Goal: Task Accomplishment & Management: Use online tool/utility

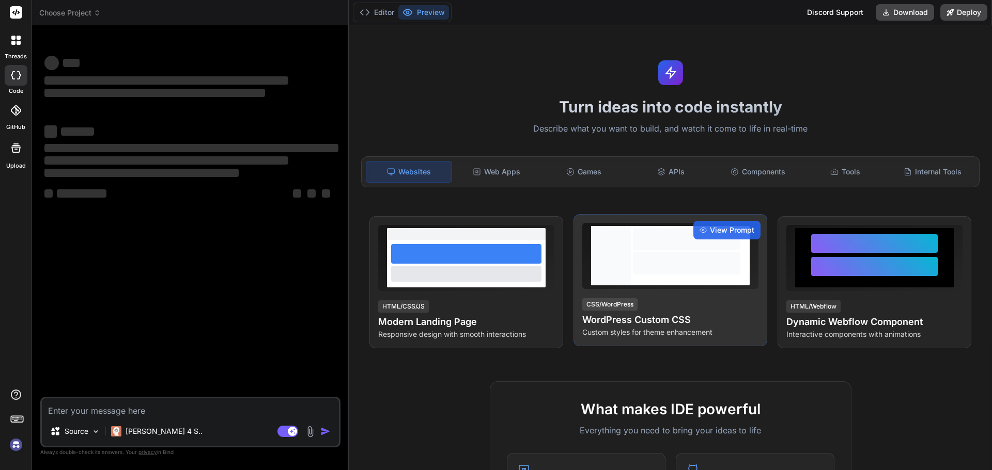
type textarea "x"
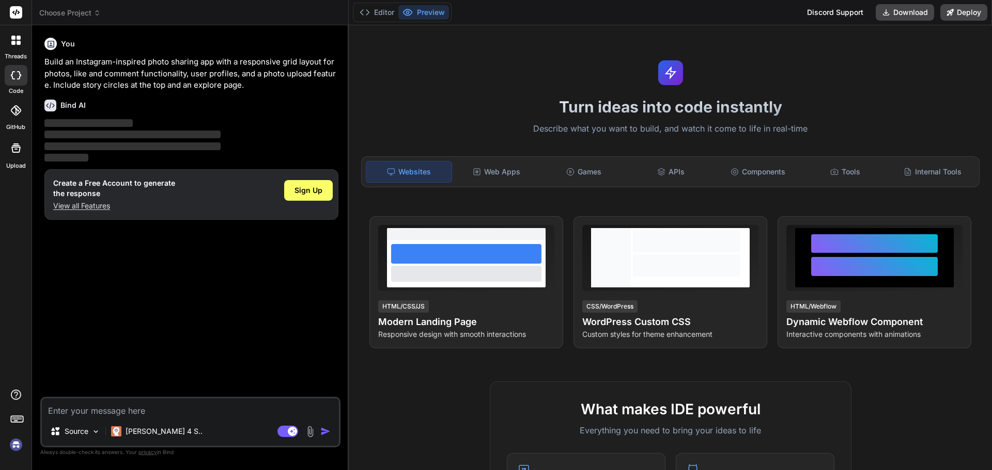
click at [17, 40] on icon at bounding box center [15, 40] width 9 height 9
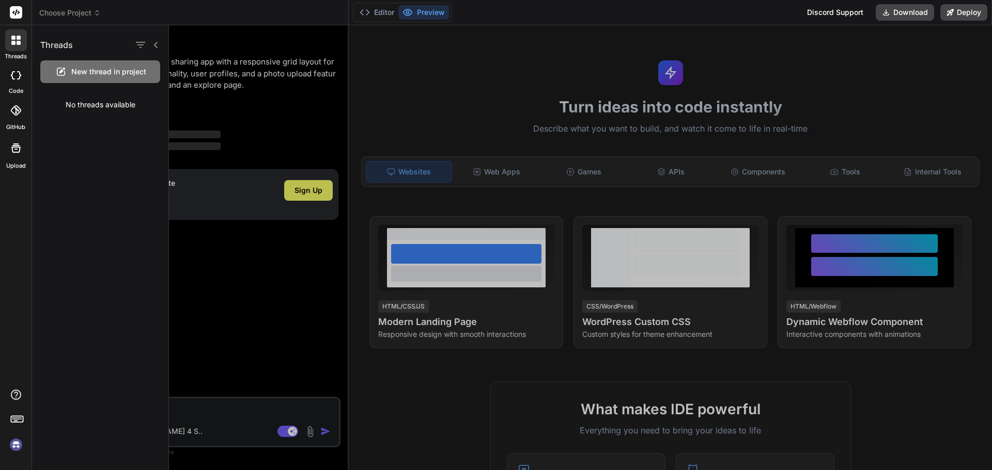
click at [13, 17] on rect at bounding box center [16, 12] width 12 height 12
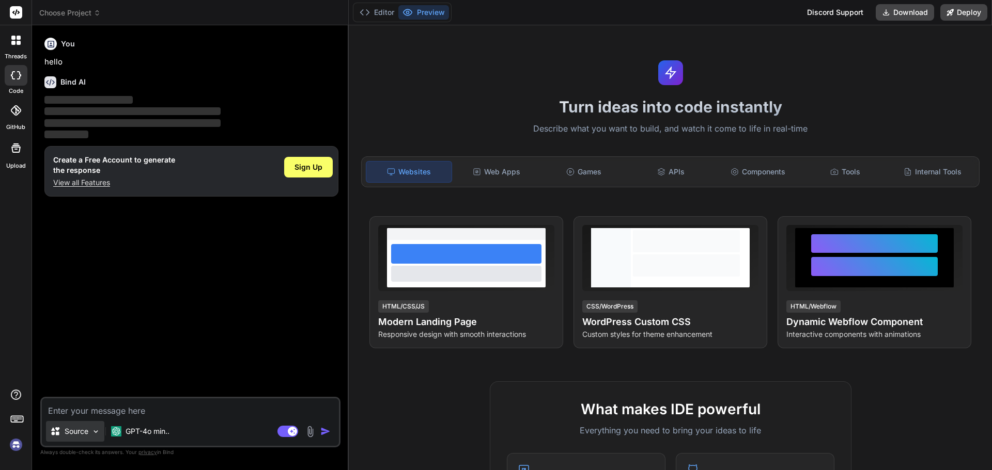
click at [100, 431] on img at bounding box center [95, 432] width 9 height 9
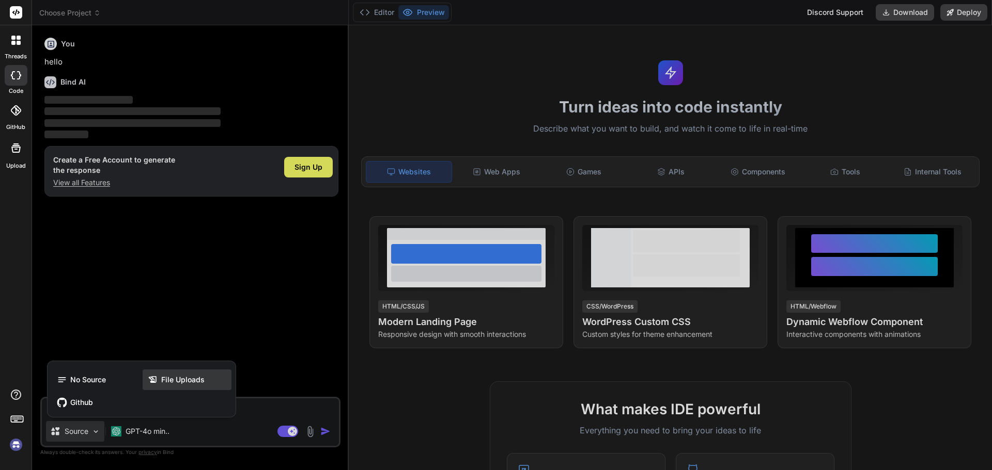
click at [170, 378] on span "File Uploads" at bounding box center [182, 380] width 43 height 10
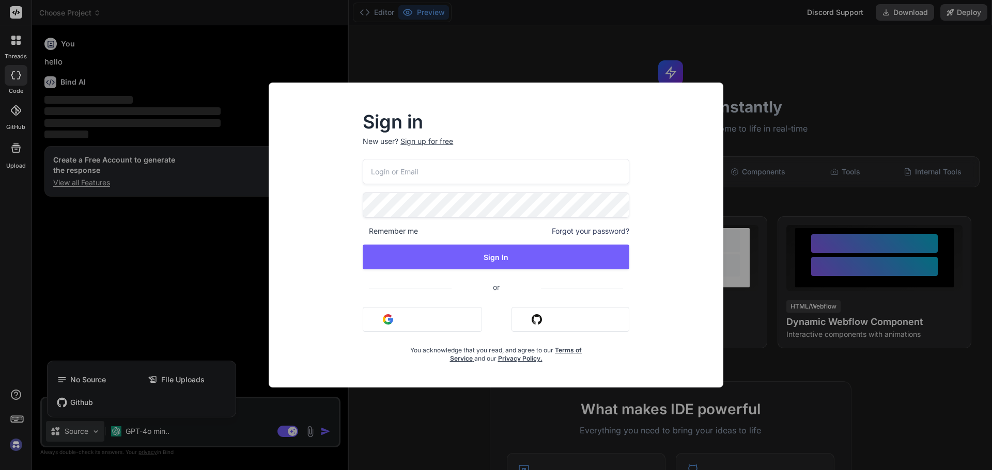
click at [779, 83] on div "Sign in New user? Sign up for free Remember me Forgot your password? Sign In or…" at bounding box center [496, 235] width 992 height 470
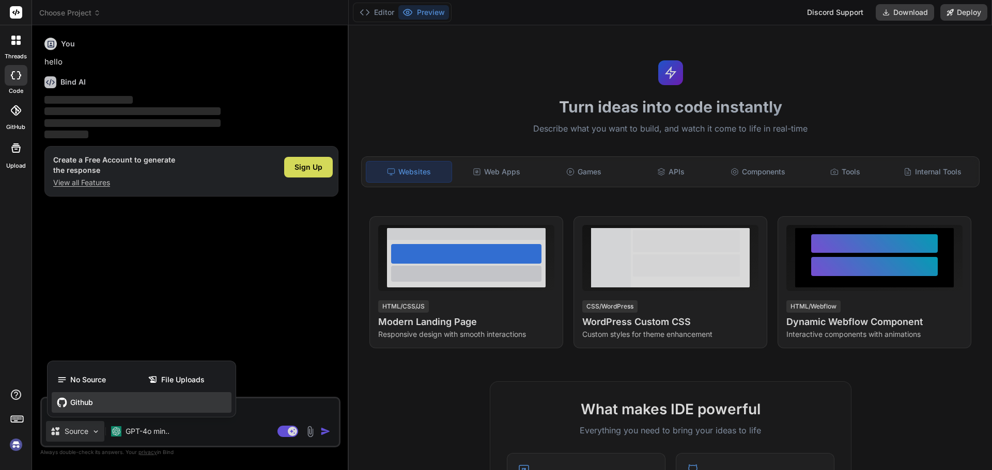
click at [92, 410] on div "Github" at bounding box center [142, 402] width 180 height 21
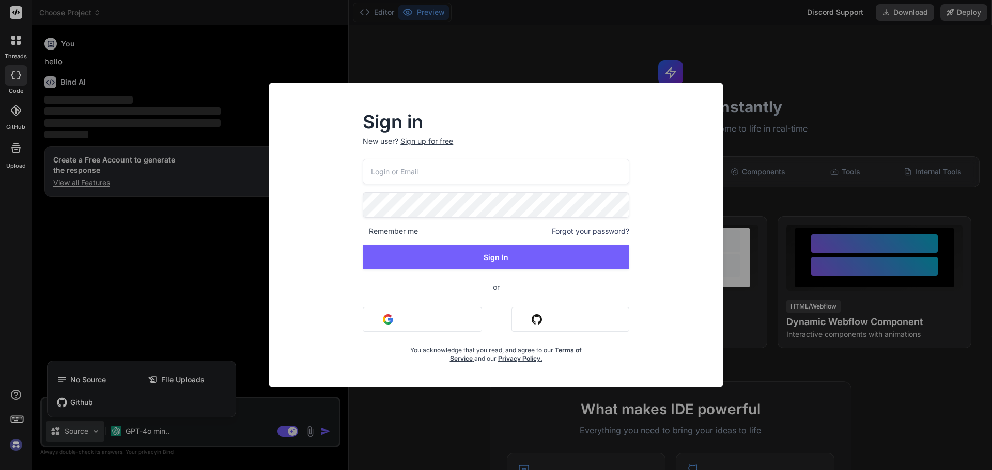
click at [846, 138] on div "Sign in New user? Sign up for free Remember me Forgot your password? Sign In or…" at bounding box center [496, 235] width 992 height 470
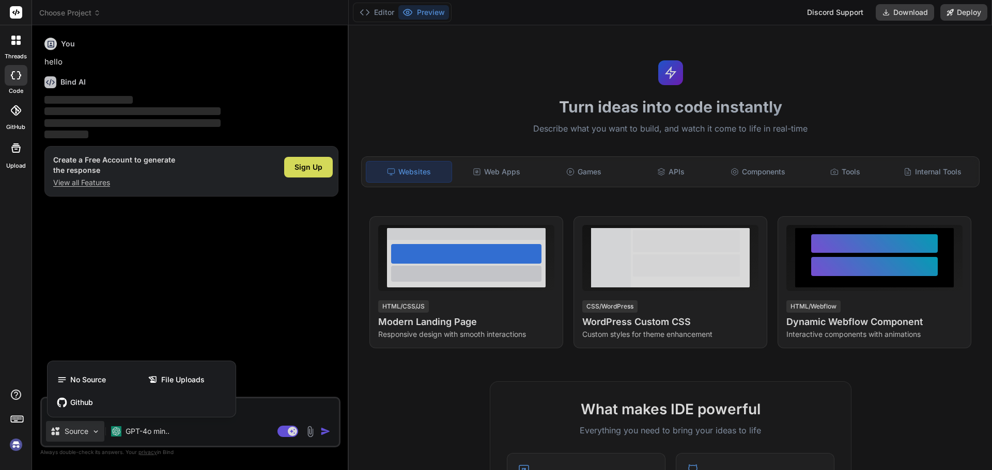
click at [13, 158] on div at bounding box center [16, 148] width 25 height 25
click at [19, 75] on icon at bounding box center [16, 75] width 10 height 8
click at [18, 46] on div at bounding box center [16, 40] width 22 height 22
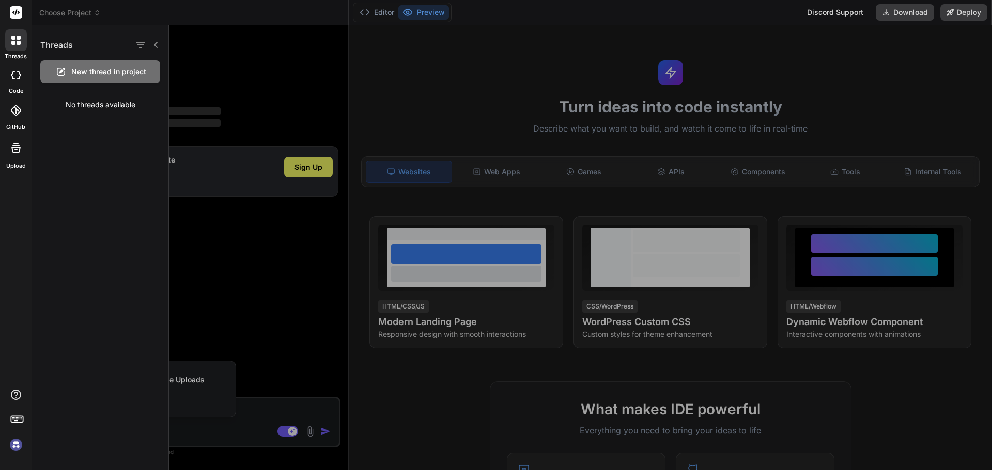
click at [19, 84] on div at bounding box center [16, 75] width 23 height 21
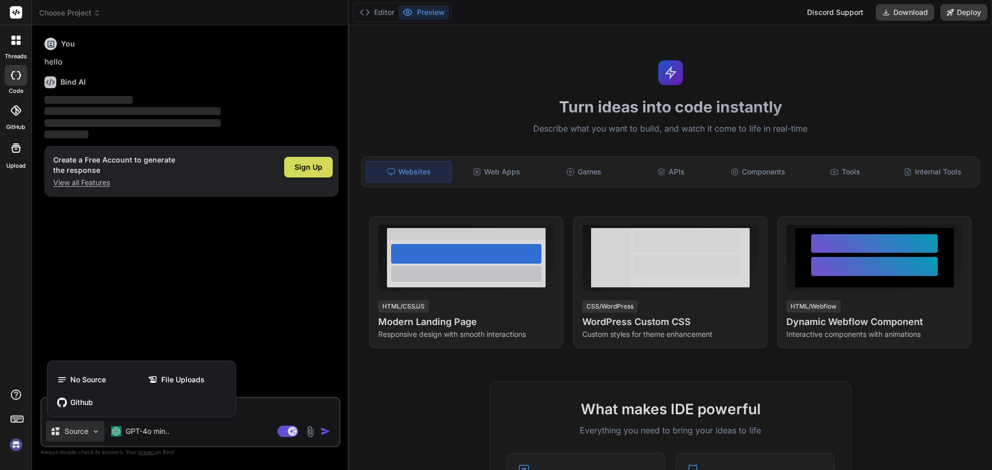
click at [22, 113] on div at bounding box center [16, 110] width 23 height 23
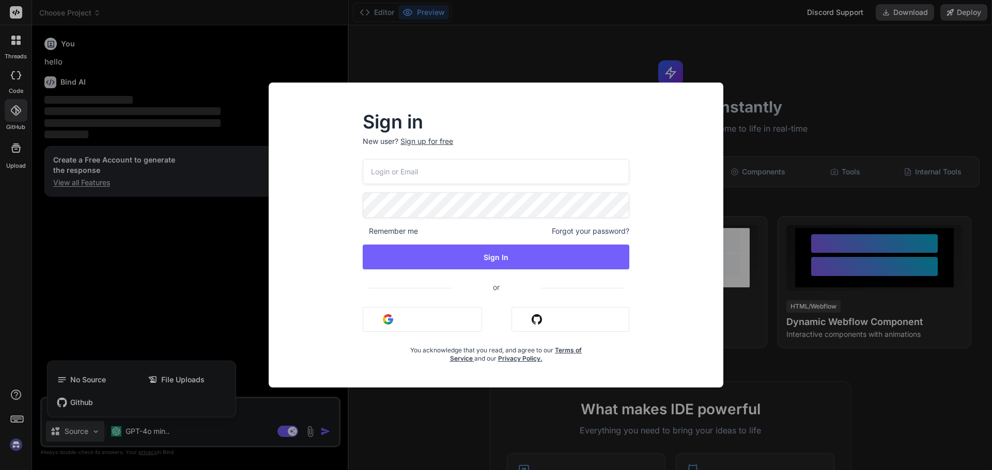
click at [745, 74] on div "Sign in New user? Sign up for free Remember me Forgot your password? Sign In or…" at bounding box center [496, 235] width 992 height 470
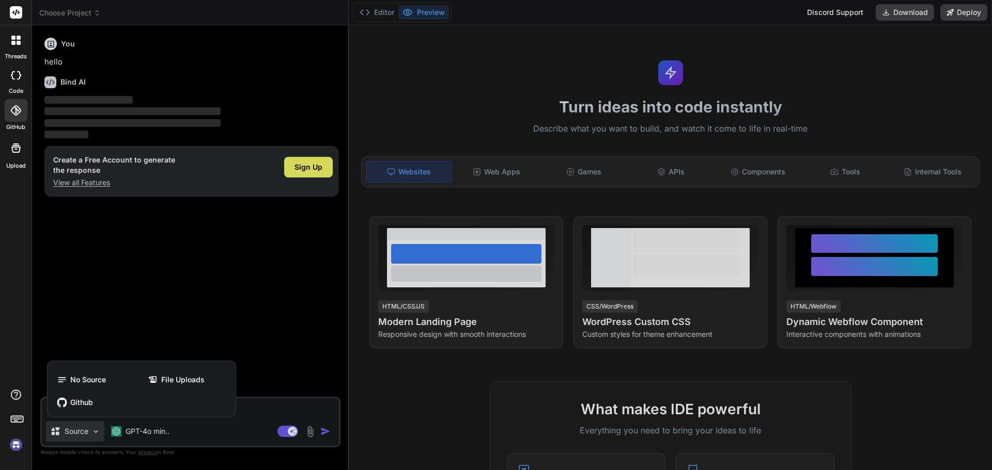
click at [23, 152] on div at bounding box center [16, 148] width 25 height 25
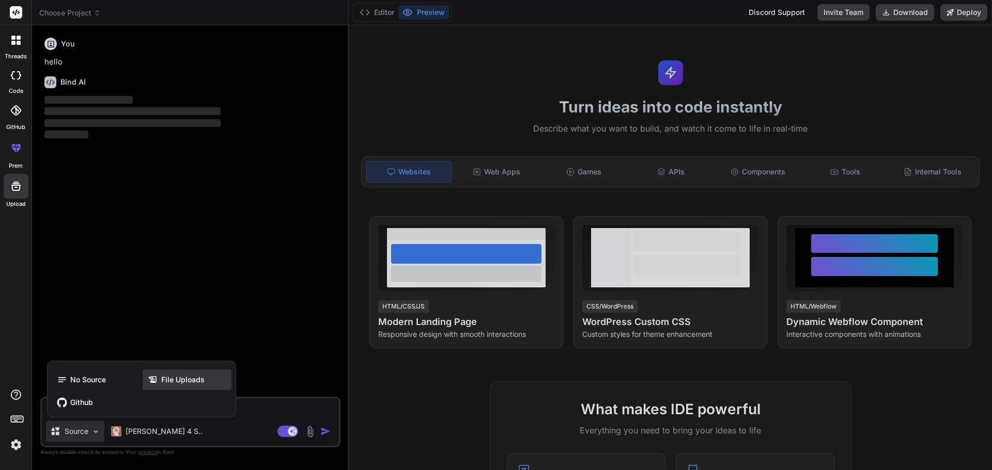
click at [176, 382] on span "File Uploads" at bounding box center [182, 380] width 43 height 10
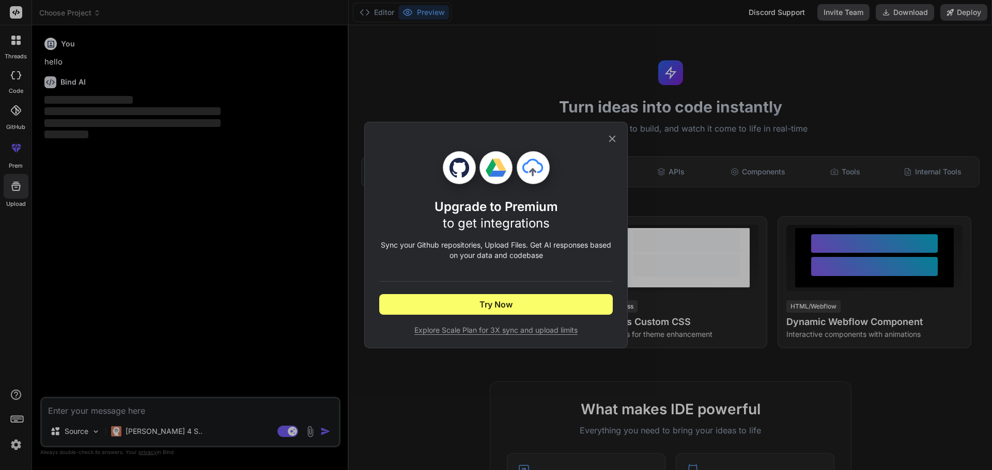
click at [612, 137] on icon at bounding box center [611, 138] width 11 height 11
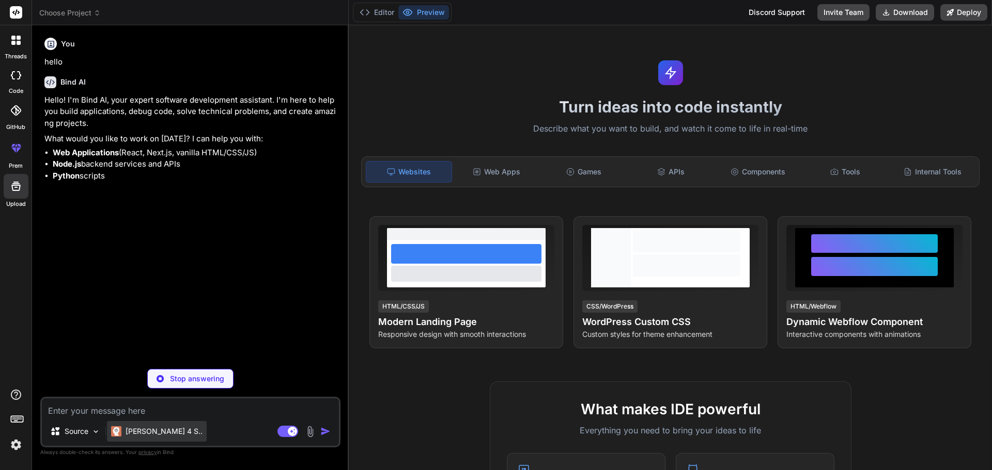
click at [119, 440] on div "[PERSON_NAME] 4 S.." at bounding box center [157, 431] width 100 height 21
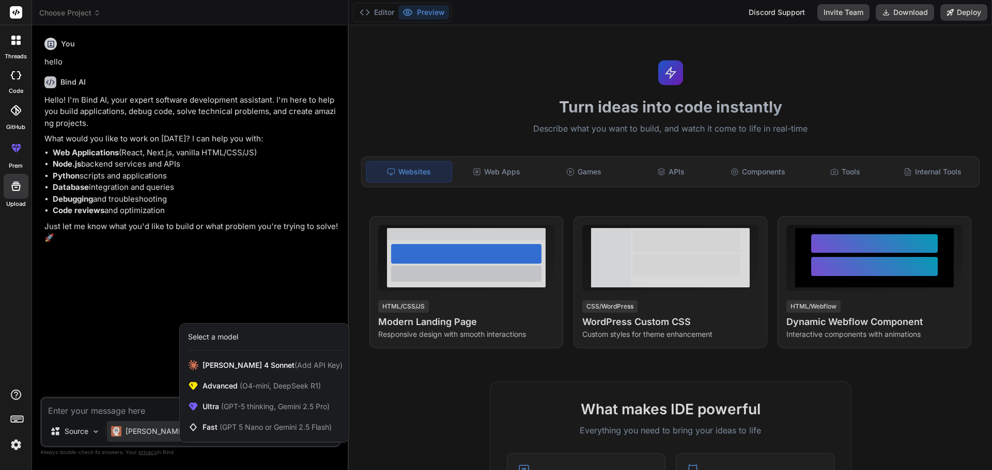
click at [243, 299] on div at bounding box center [496, 235] width 992 height 470
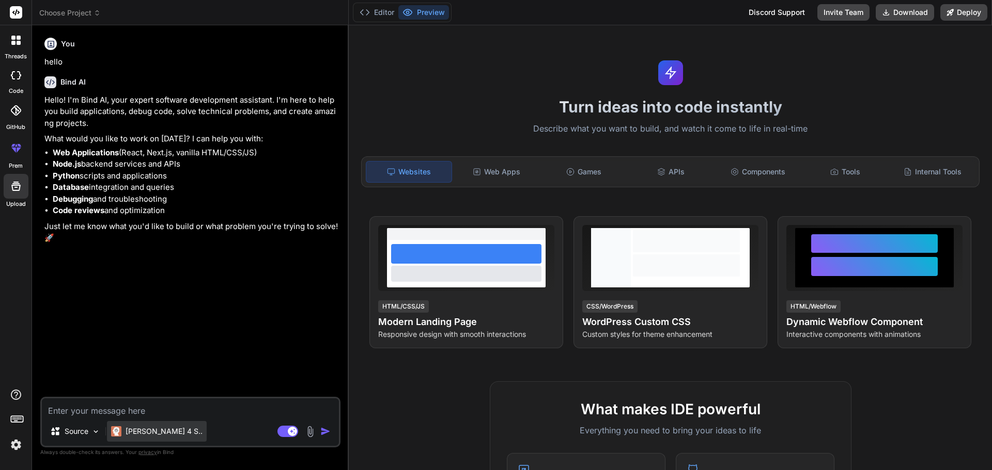
click at [158, 431] on p "[PERSON_NAME] 4 S.." at bounding box center [163, 432] width 77 height 10
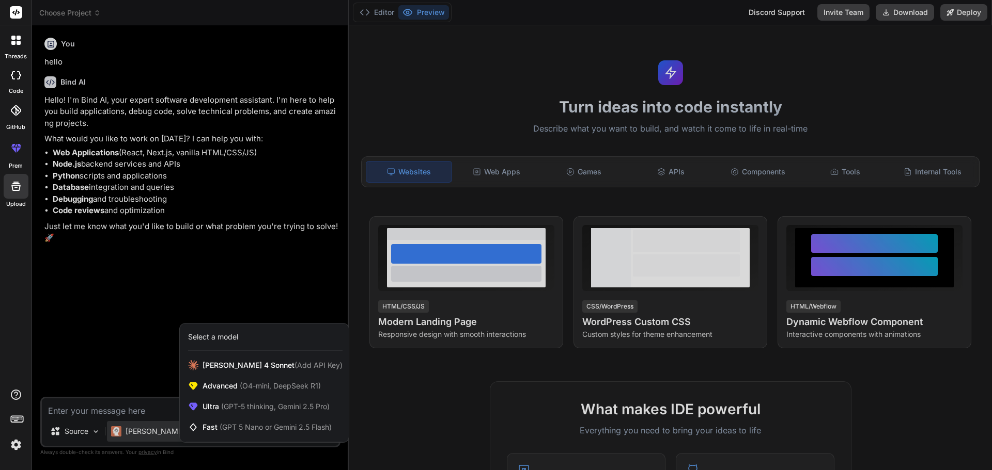
click at [122, 362] on div at bounding box center [496, 235] width 992 height 470
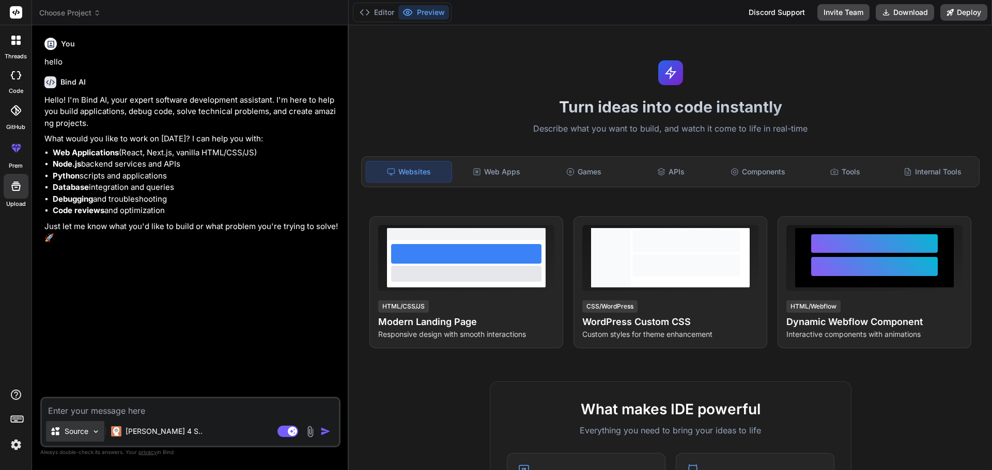
click at [90, 432] on div "Source" at bounding box center [75, 431] width 58 height 21
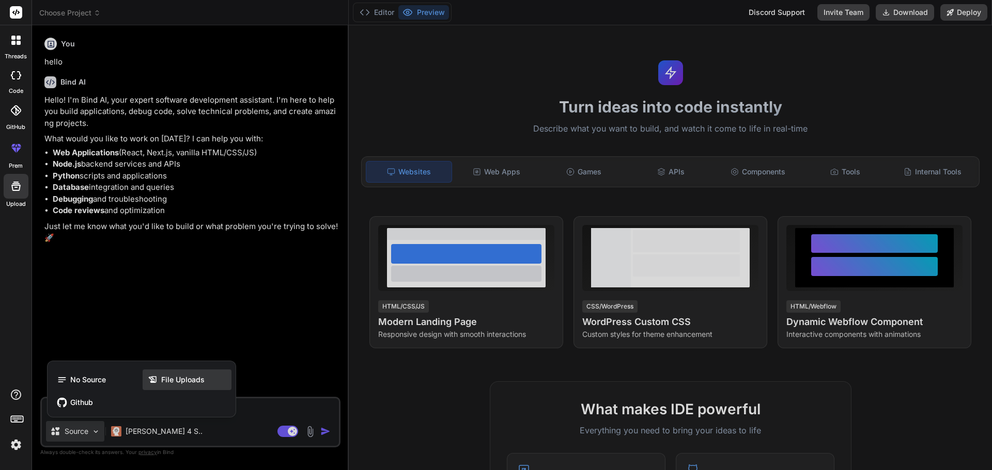
click at [155, 381] on icon at bounding box center [153, 380] width 10 height 10
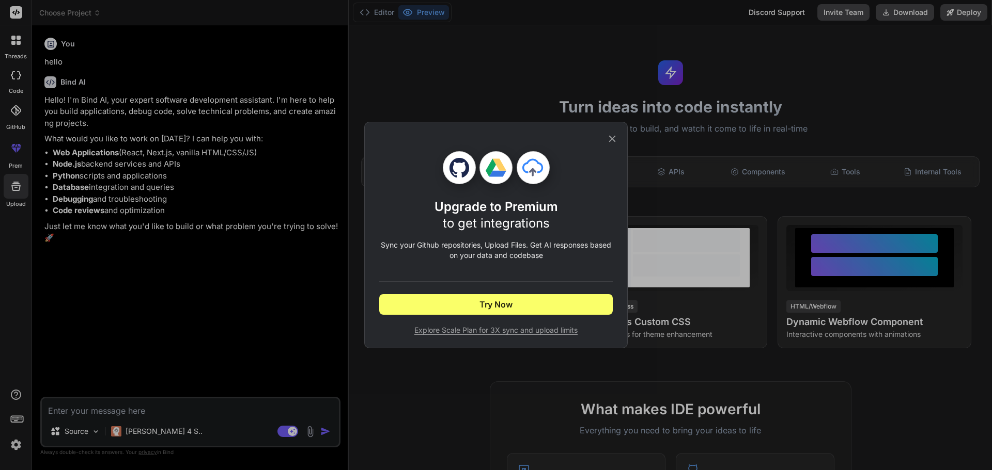
click at [606, 136] on icon at bounding box center [611, 138] width 11 height 11
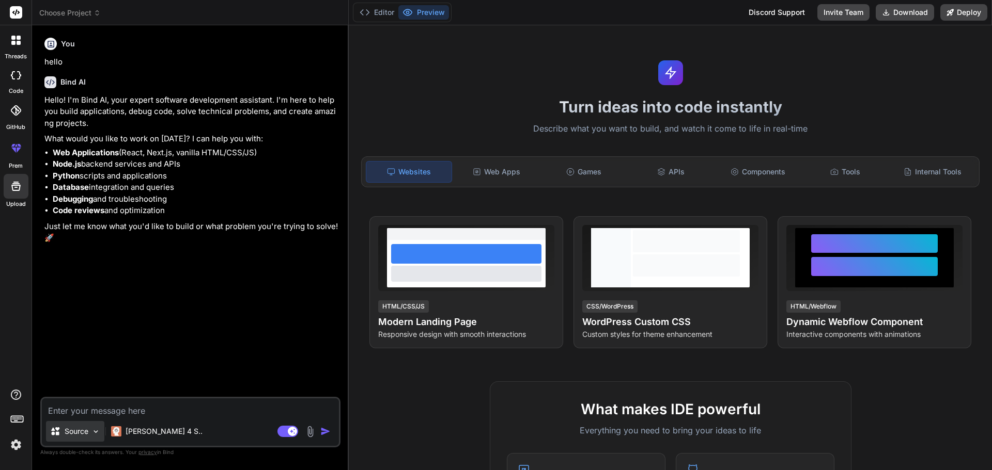
click at [69, 431] on p "Source" at bounding box center [77, 432] width 24 height 10
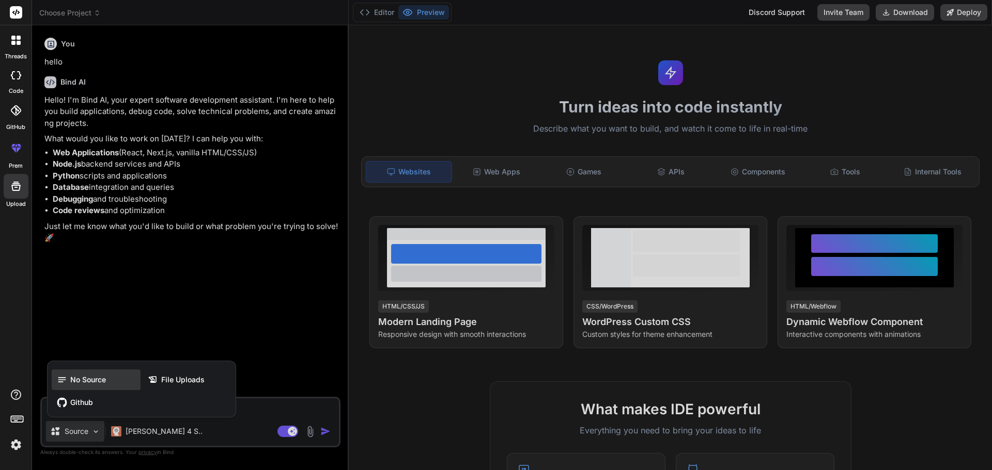
click at [91, 380] on span "No Source" at bounding box center [88, 380] width 36 height 10
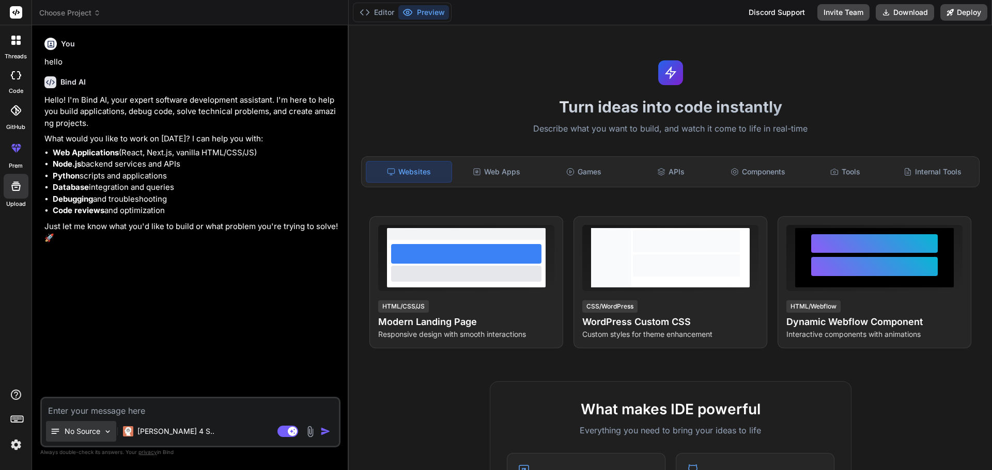
click at [107, 435] on img at bounding box center [107, 432] width 9 height 9
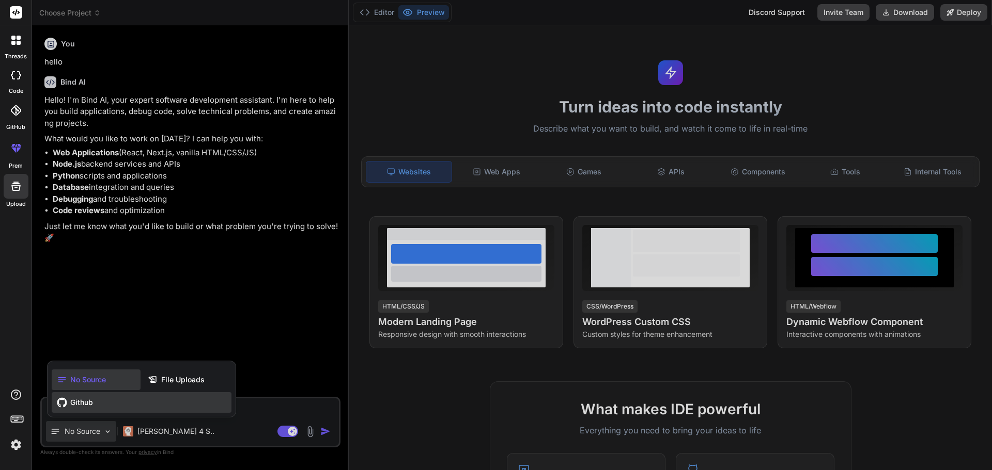
click at [87, 406] on span "Github" at bounding box center [81, 403] width 23 height 10
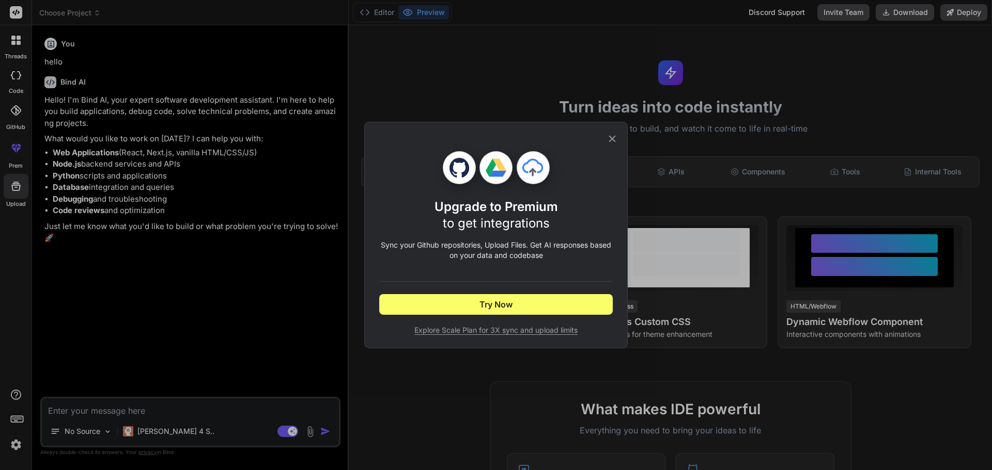
click at [610, 136] on icon at bounding box center [612, 139] width 7 height 7
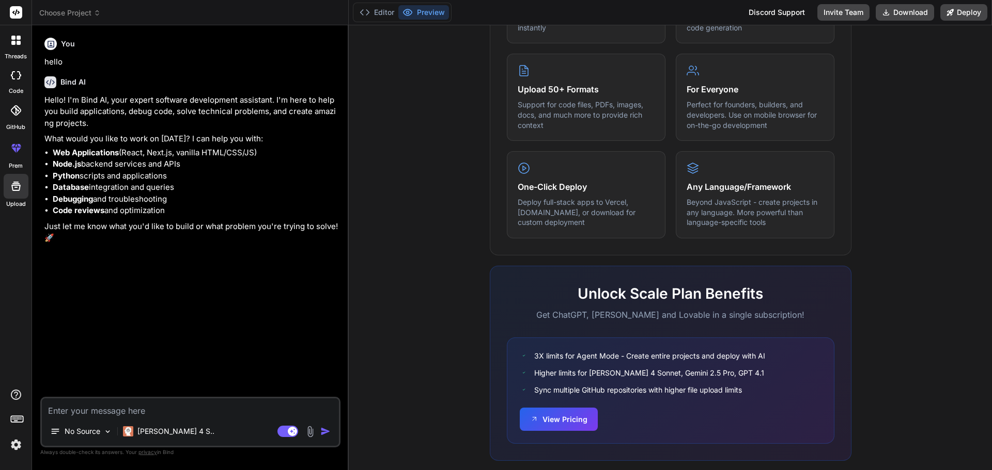
scroll to position [514, 0]
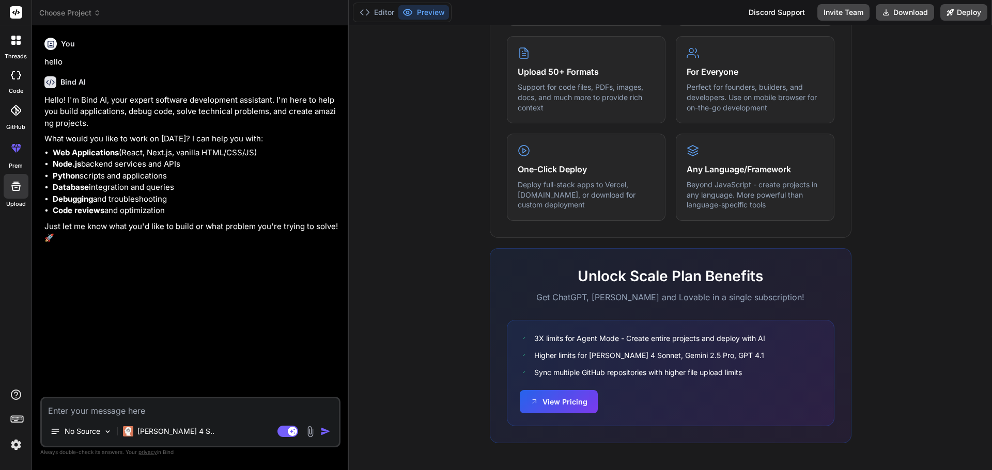
click at [140, 410] on textarea at bounding box center [190, 408] width 297 height 19
click at [385, 292] on div "What makes IDE powerful Everything you need to bring your ideas to life Create …" at bounding box center [670, 165] width 631 height 597
click at [149, 408] on textarea at bounding box center [190, 408] width 297 height 19
click at [112, 438] on div "No Source" at bounding box center [81, 431] width 70 height 21
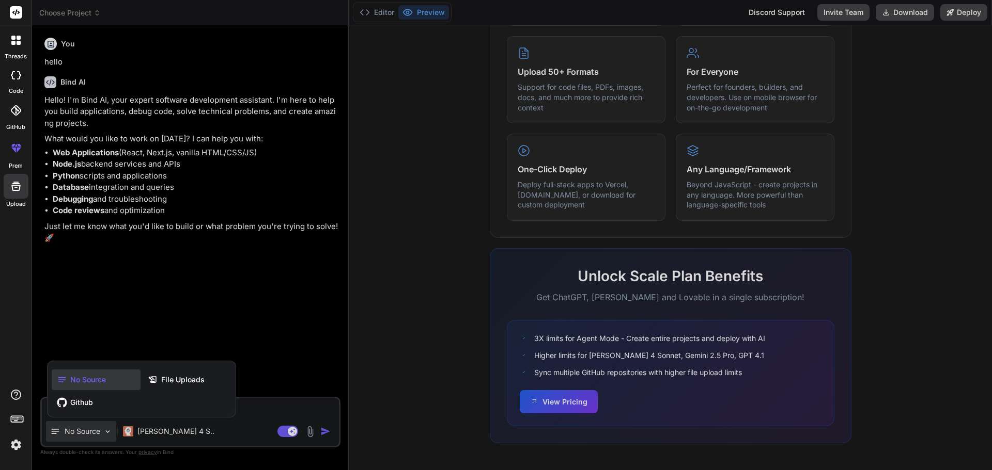
click at [146, 334] on div at bounding box center [496, 235] width 992 height 470
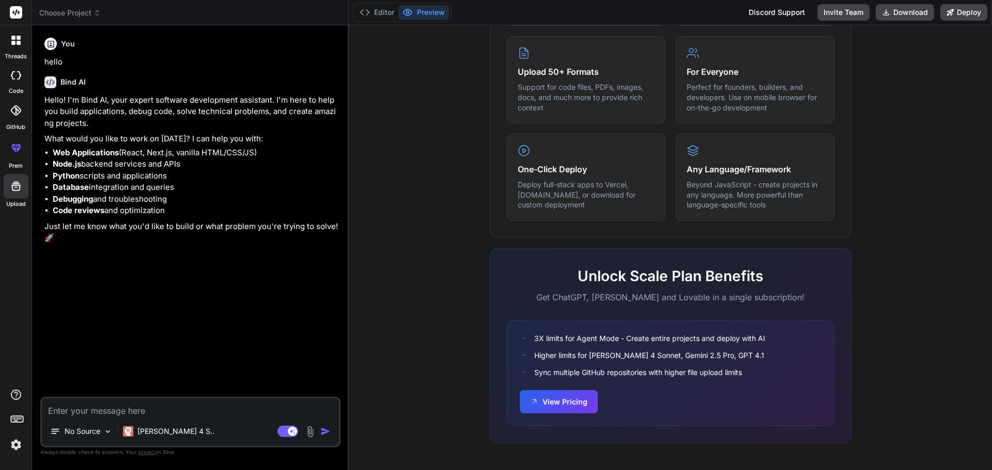
click at [309, 433] on img at bounding box center [310, 432] width 12 height 12
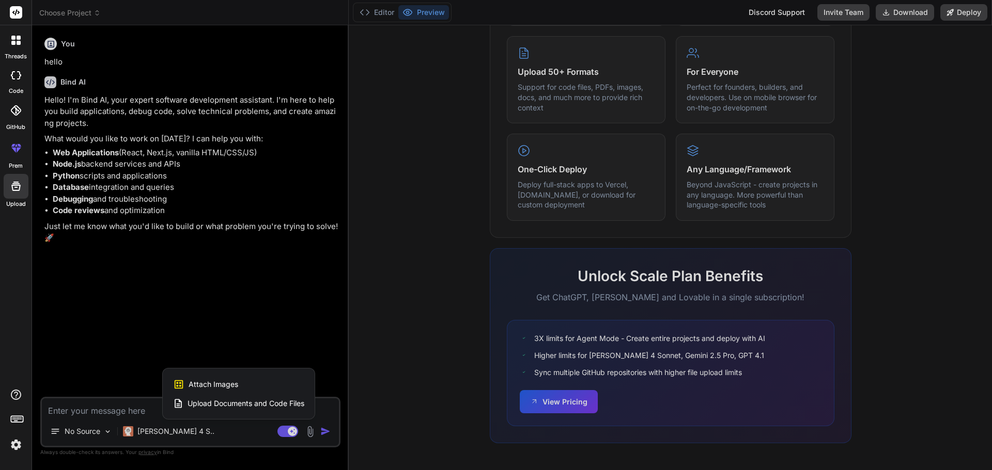
click at [248, 350] on div at bounding box center [496, 235] width 992 height 470
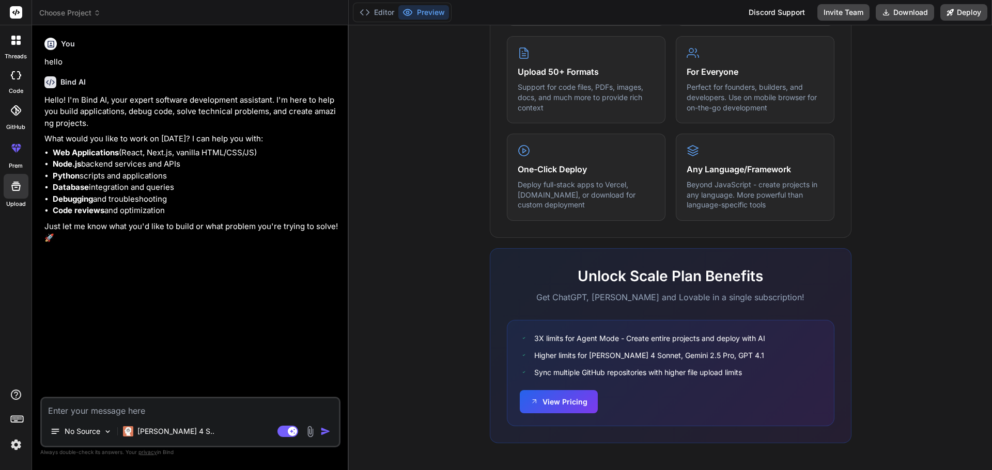
click at [308, 432] on img at bounding box center [310, 432] width 12 height 12
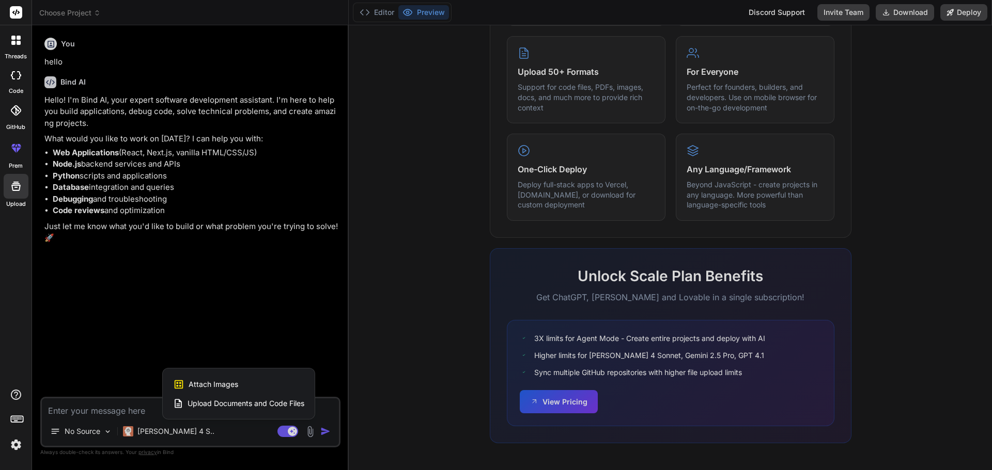
click at [268, 328] on div at bounding box center [496, 235] width 992 height 470
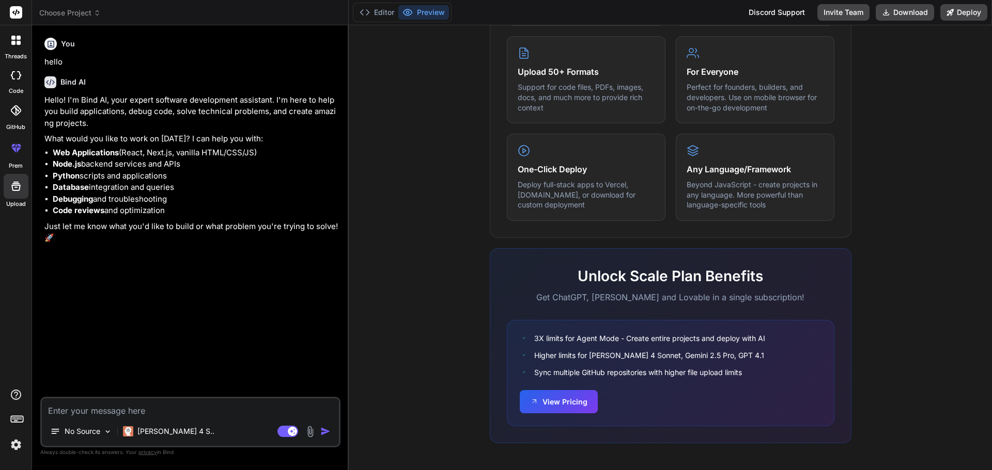
click at [247, 326] on div "You hello Bind AI Hello! I'm Bind AI, your expert software development assistan…" at bounding box center [191, 216] width 298 height 364
click at [375, 12] on button "Editor" at bounding box center [376, 12] width 43 height 14
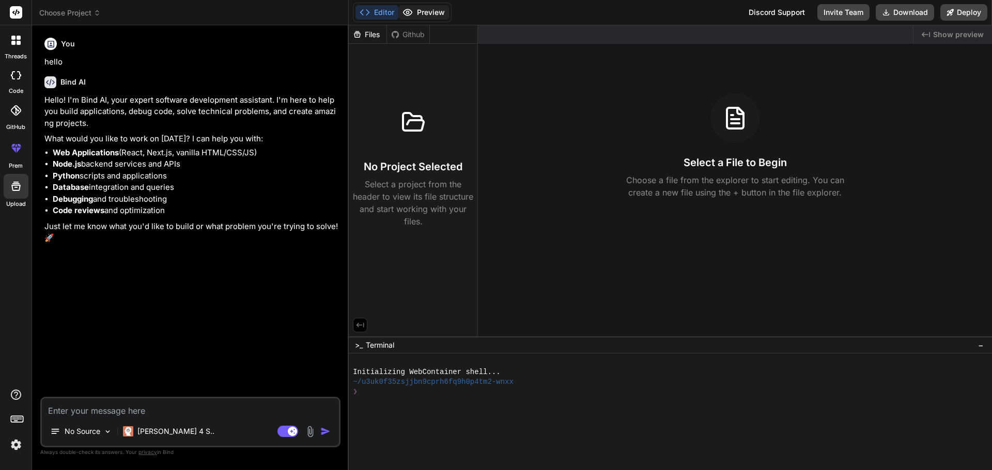
click at [424, 17] on button "Preview" at bounding box center [423, 12] width 51 height 14
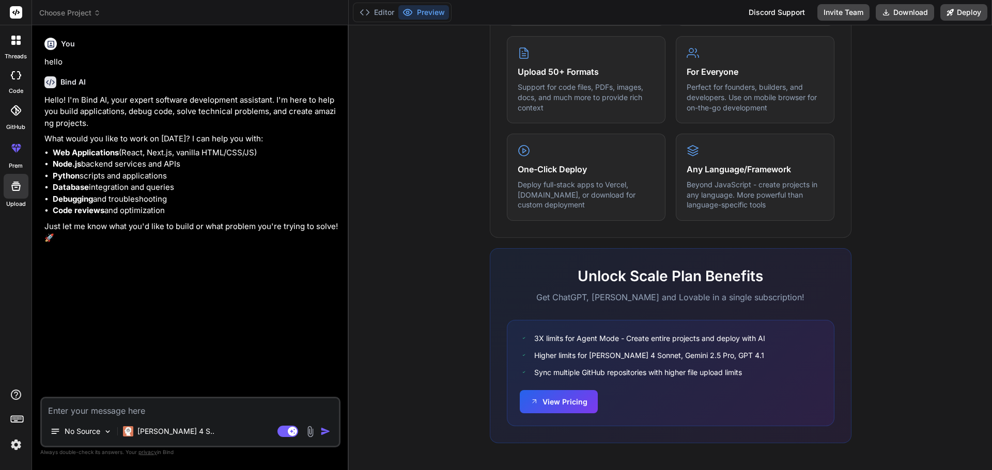
click at [247, 291] on div "You hello Bind AI Hello! I'm Bind AI, your expert software development assistan…" at bounding box center [191, 216] width 298 height 364
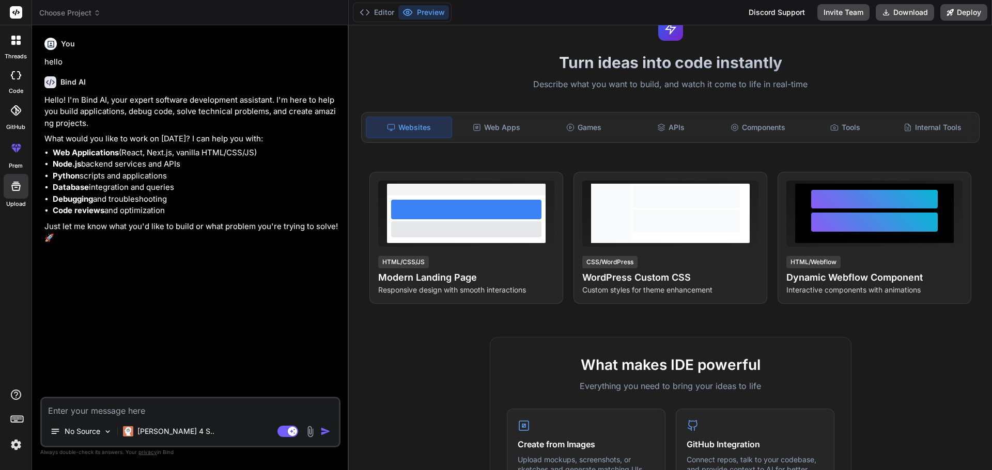
scroll to position [0, 0]
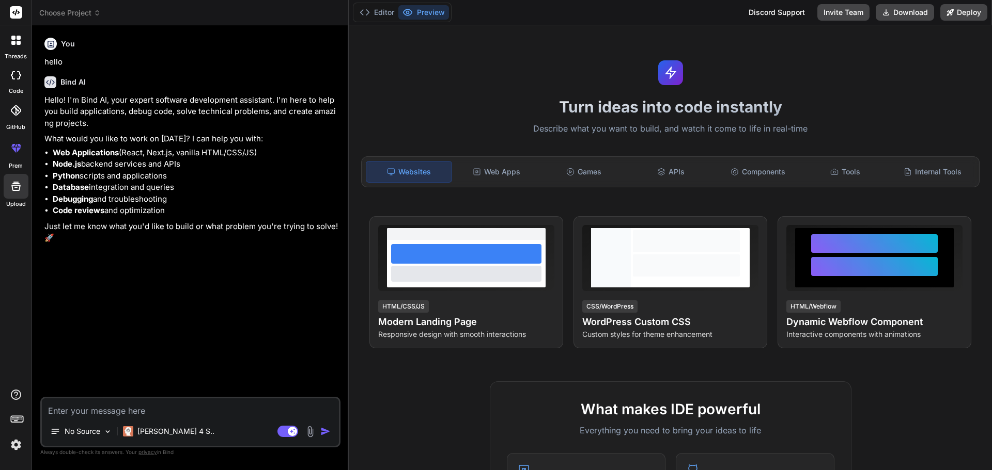
drag, startPoint x: 192, startPoint y: 306, endPoint x: 42, endPoint y: 181, distance: 195.1
click at [192, 306] on div "You hello Bind AI Hello! I'm Bind AI, your expert software development assistan…" at bounding box center [191, 216] width 298 height 364
click at [15, 78] on icon at bounding box center [16, 75] width 10 height 8
click at [12, 116] on div at bounding box center [16, 110] width 23 height 23
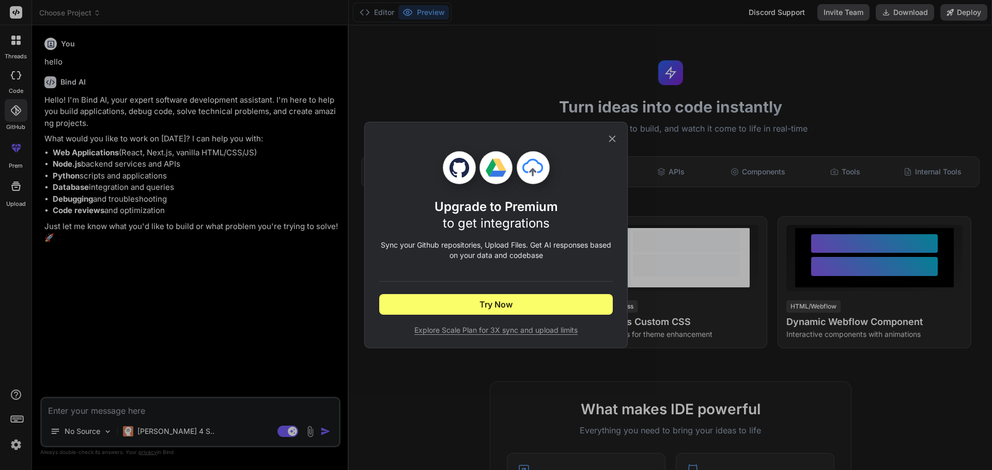
click at [611, 138] on icon at bounding box center [612, 139] width 7 height 7
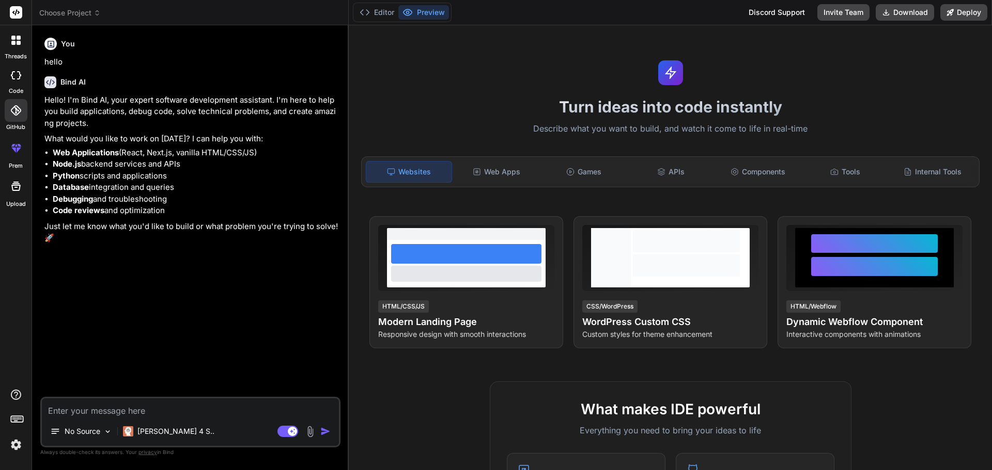
click at [10, 193] on div at bounding box center [16, 186] width 25 height 25
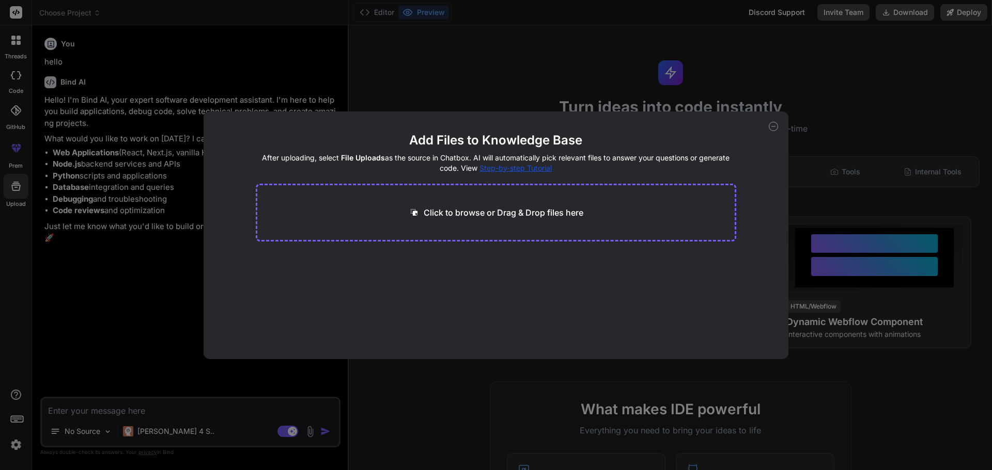
click at [520, 213] on p "Click to browse or Drag & Drop files here" at bounding box center [503, 213] width 160 height 12
click at [772, 129] on icon at bounding box center [772, 126] width 9 height 9
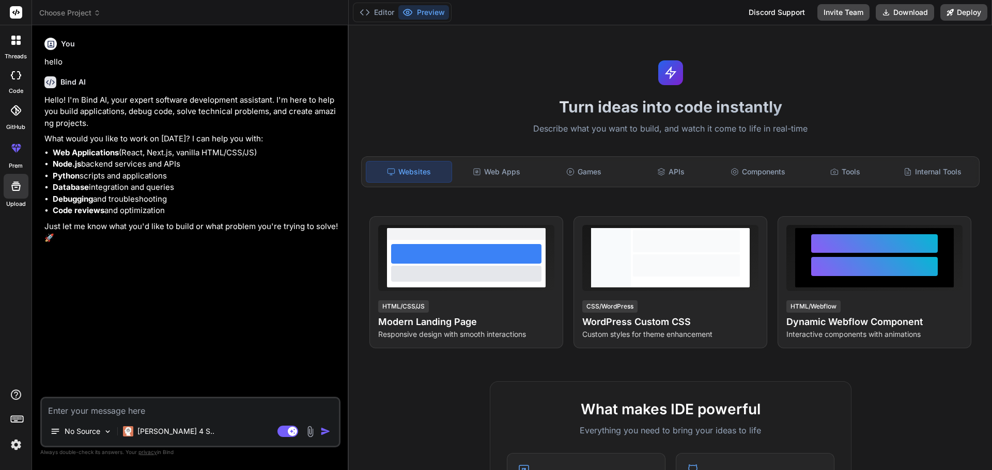
click at [13, 421] on icon at bounding box center [17, 419] width 14 height 14
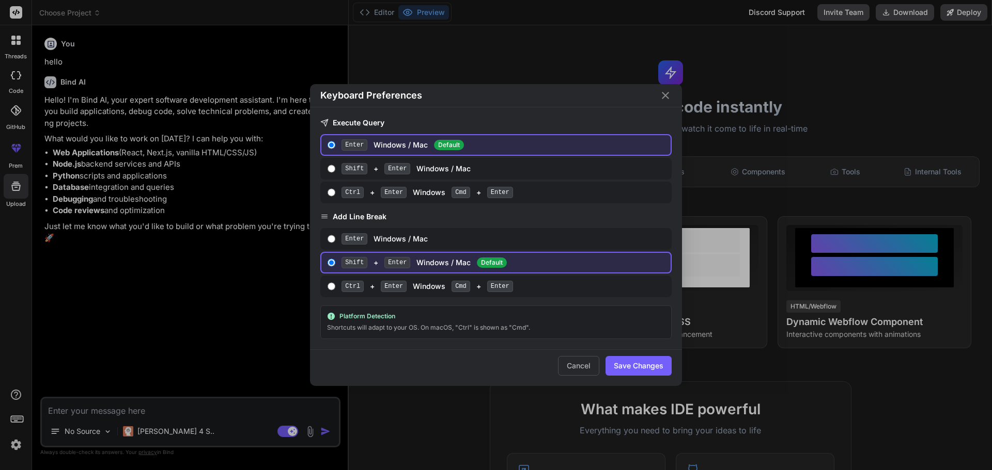
click at [162, 328] on div "Keyboard Preferences Execute Query Enter Windows / Mac Default Shift + Enter Wi…" at bounding box center [496, 235] width 992 height 470
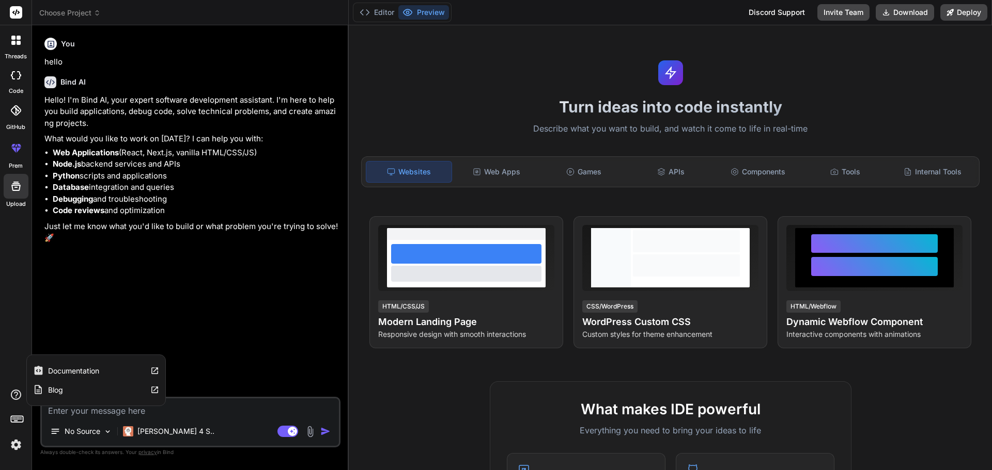
click at [14, 395] on icon at bounding box center [16, 395] width 12 height 12
click at [311, 431] on img at bounding box center [310, 432] width 12 height 12
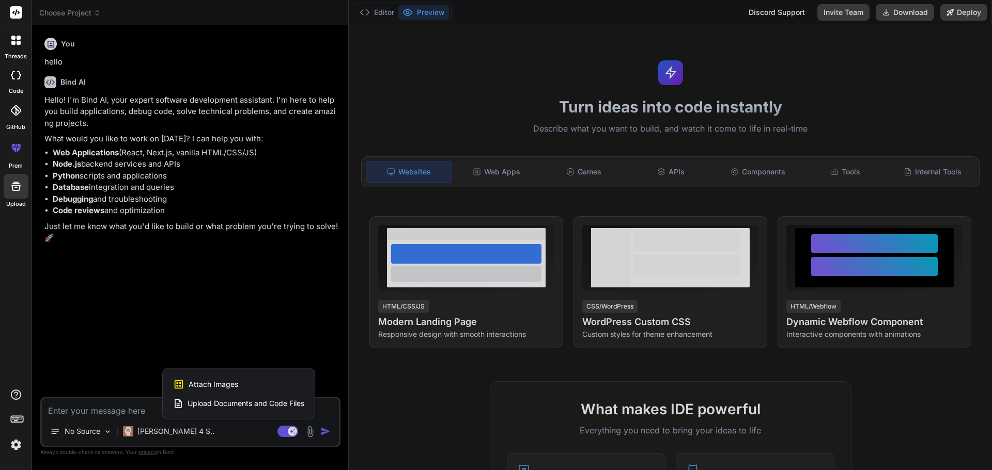
click at [174, 433] on div at bounding box center [496, 235] width 992 height 470
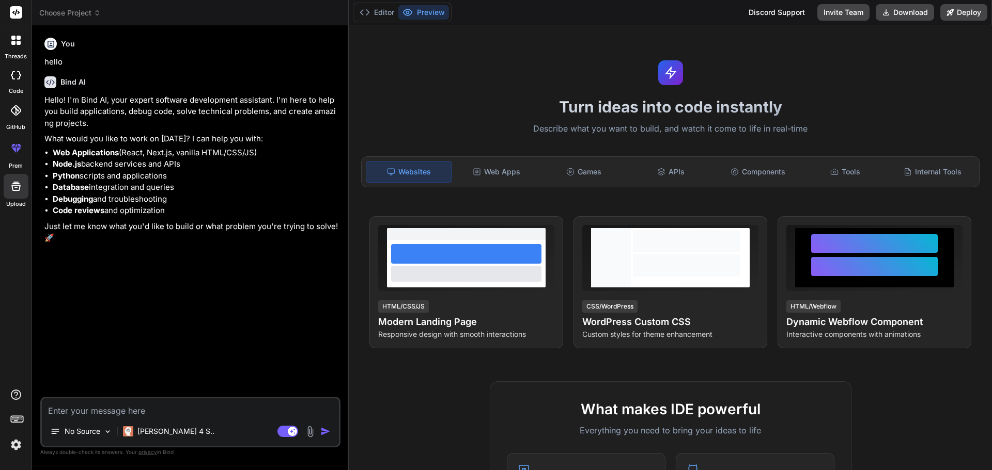
click at [174, 433] on p "[PERSON_NAME] 4 S.." at bounding box center [175, 432] width 77 height 10
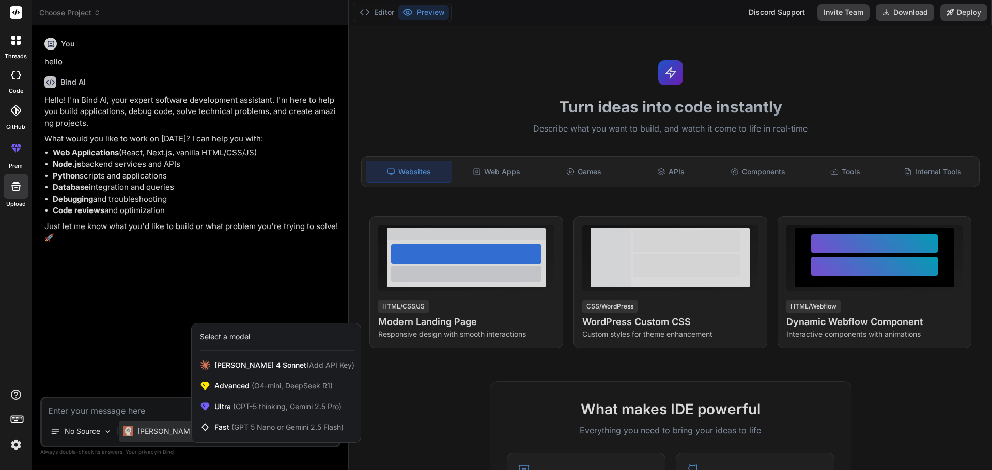
click at [178, 355] on div at bounding box center [496, 235] width 992 height 470
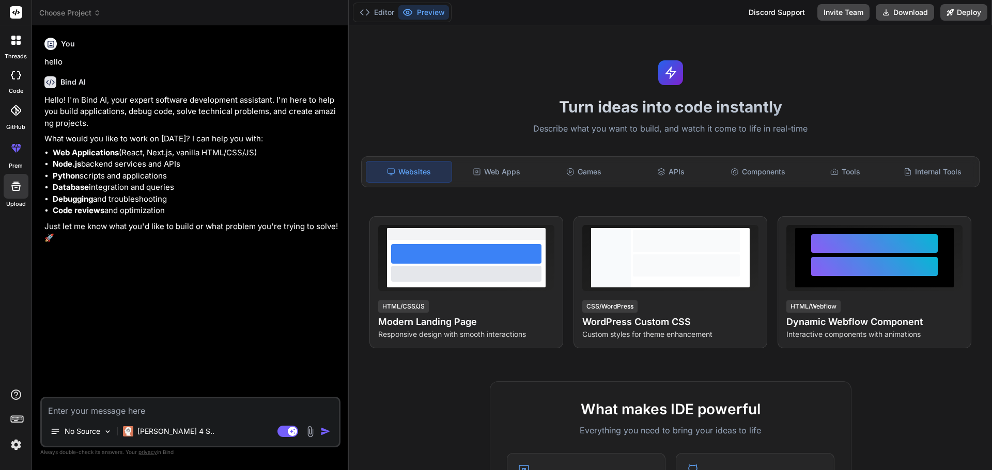
click at [313, 434] on img at bounding box center [310, 432] width 12 height 12
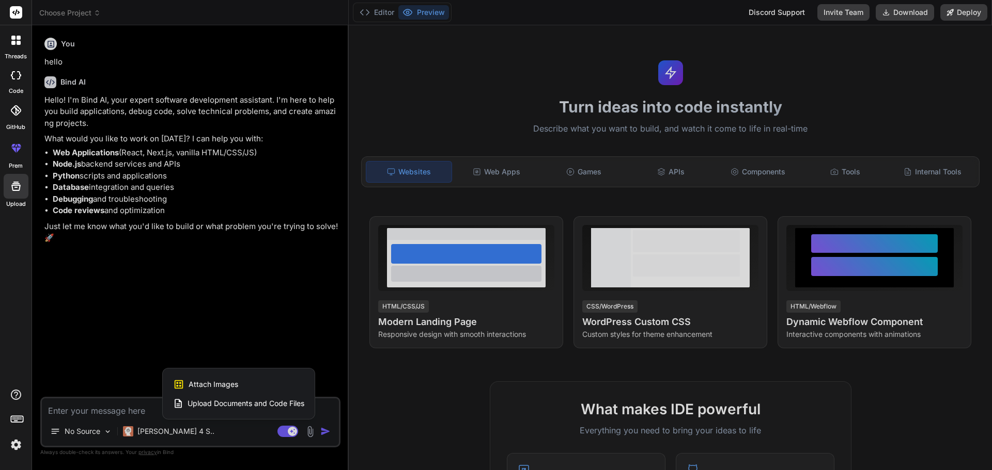
click at [260, 339] on div at bounding box center [496, 235] width 992 height 470
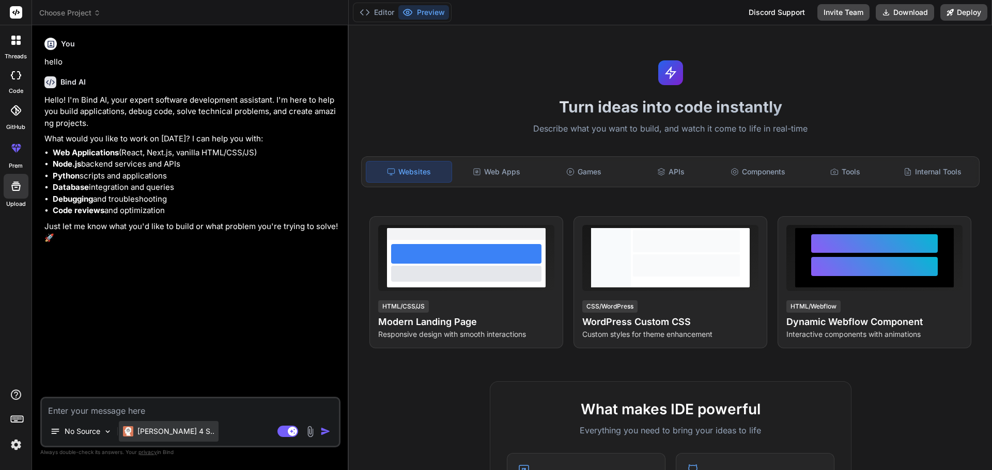
click at [178, 436] on p "[PERSON_NAME] 4 S.." at bounding box center [175, 432] width 77 height 10
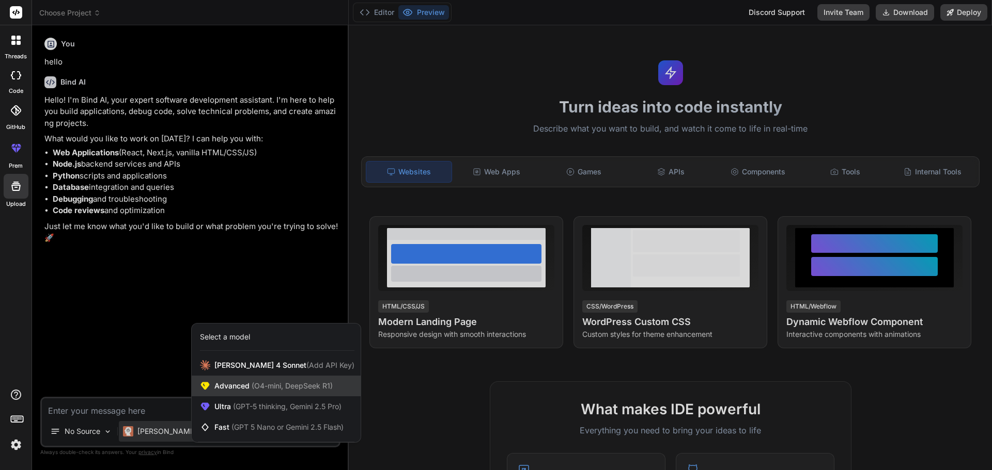
click at [241, 388] on span "Advanced (O4-mini, DeepSeek R1)" at bounding box center [273, 386] width 118 height 10
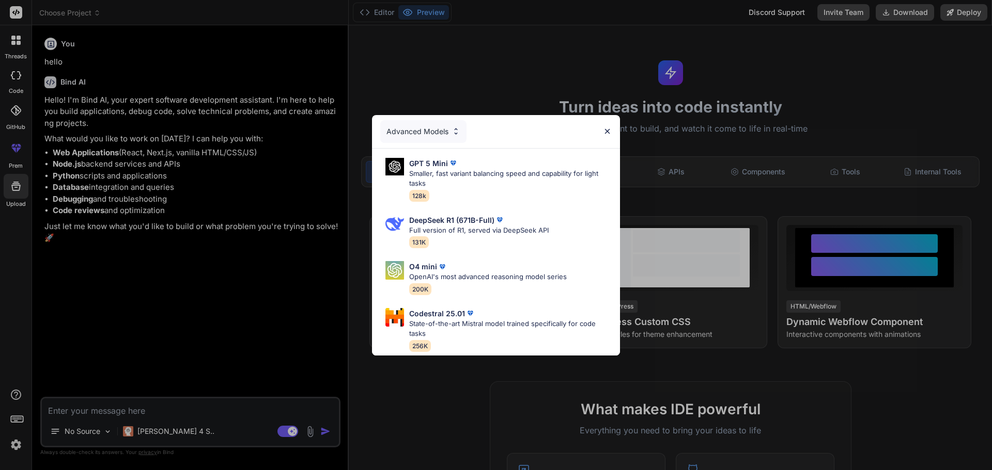
click at [605, 128] on img at bounding box center [607, 131] width 9 height 9
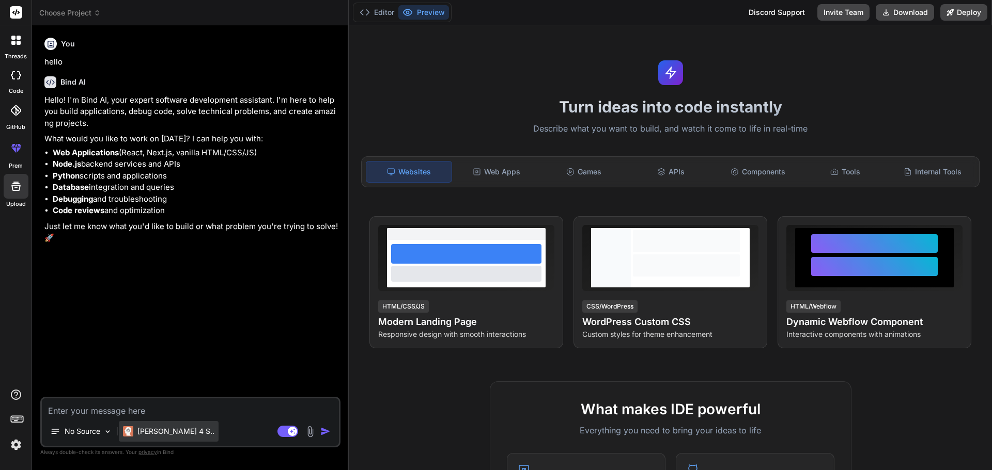
click at [167, 435] on p "[PERSON_NAME] 4 S.." at bounding box center [175, 432] width 77 height 10
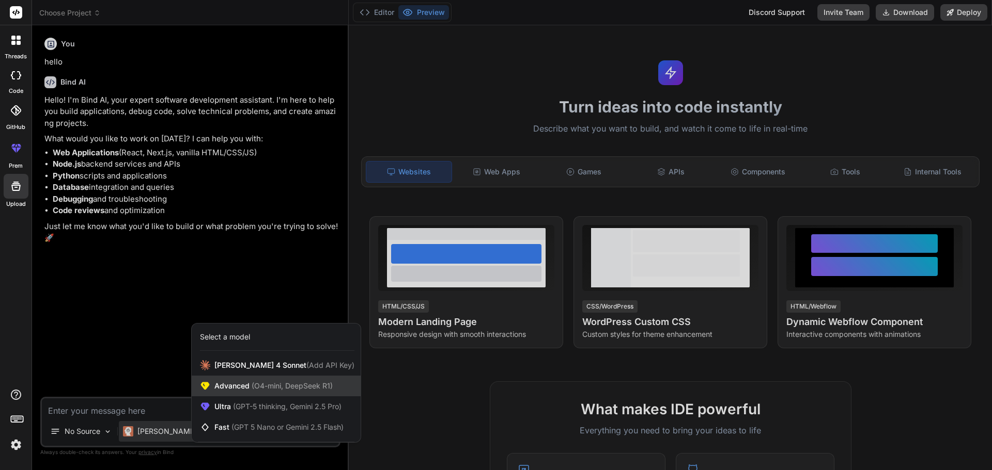
click at [229, 387] on span "Advanced (O4-mini, DeepSeek R1)" at bounding box center [273, 386] width 118 height 10
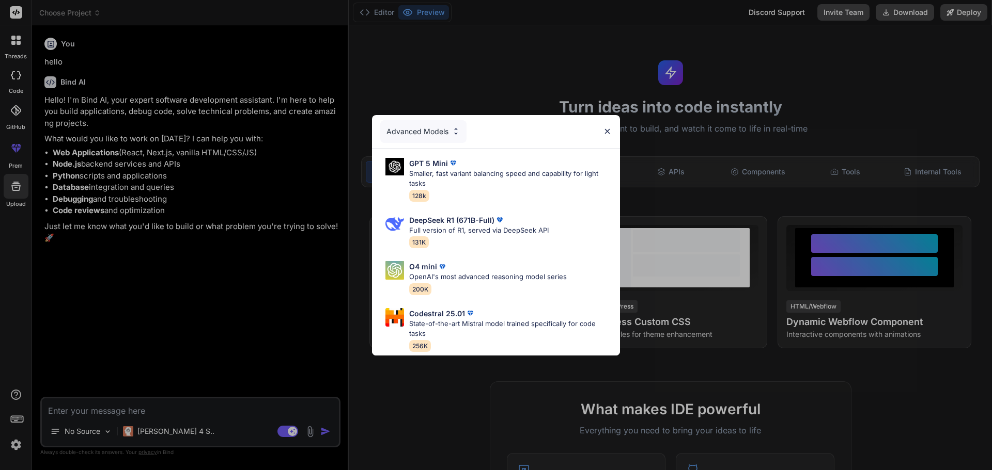
click at [609, 127] on img at bounding box center [607, 131] width 9 height 9
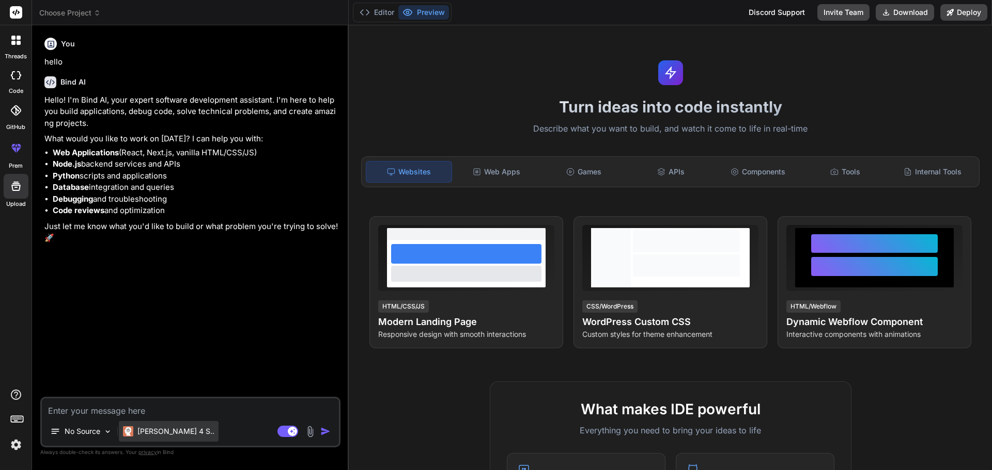
click at [163, 433] on p "[PERSON_NAME] 4 S.." at bounding box center [175, 432] width 77 height 10
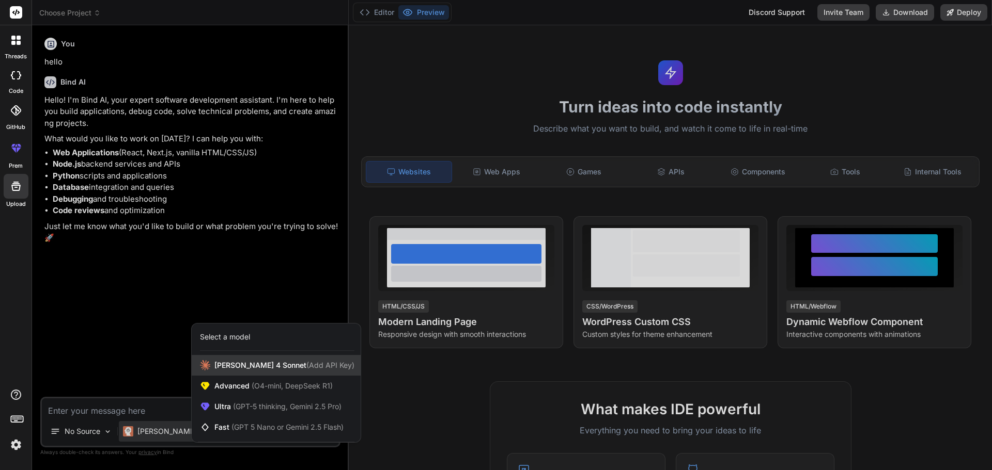
click at [239, 370] on span "Claude 4 Sonnet (Add API Key)" at bounding box center [284, 365] width 140 height 10
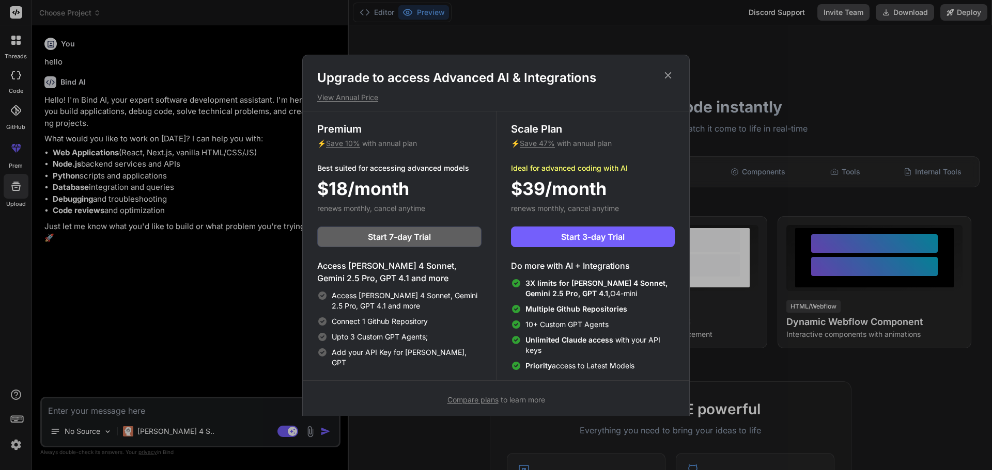
click at [667, 76] on icon at bounding box center [667, 75] width 11 height 11
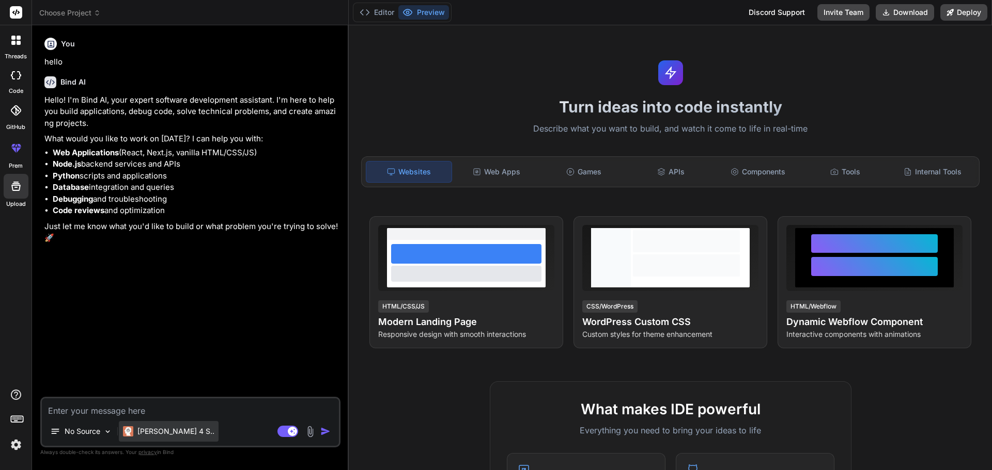
click at [153, 438] on div "[PERSON_NAME] 4 S.." at bounding box center [169, 431] width 100 height 21
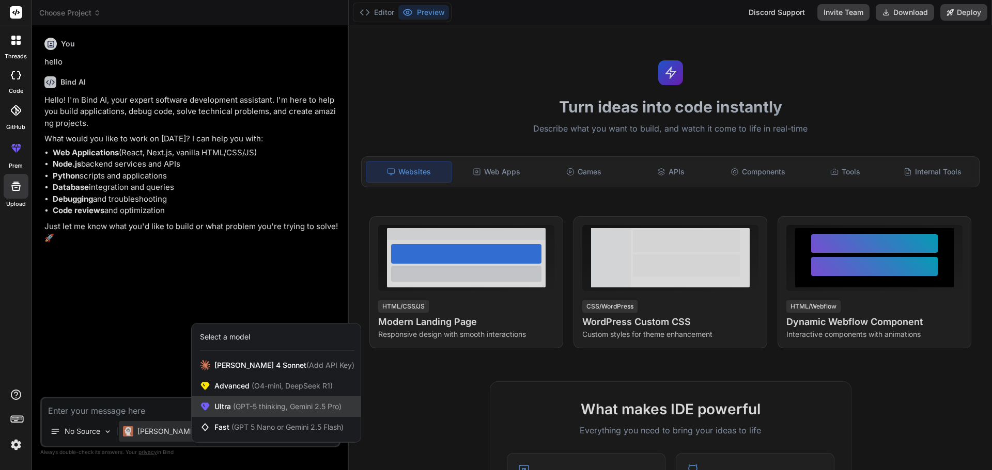
click at [227, 405] on span "Ultra (GPT-5 thinking, Gemini 2.5 Pro)" at bounding box center [277, 407] width 127 height 10
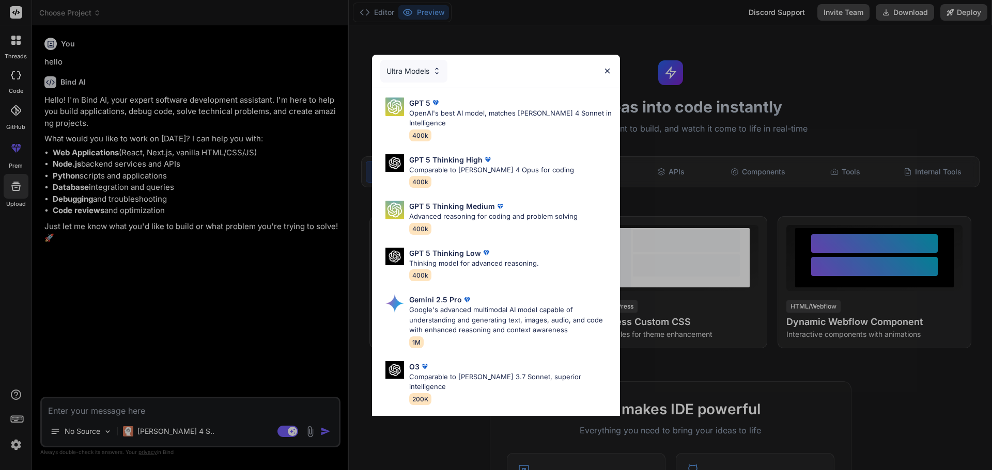
click at [608, 66] on div "Ultra Models" at bounding box center [496, 71] width 248 height 33
click at [606, 70] on img at bounding box center [607, 71] width 9 height 9
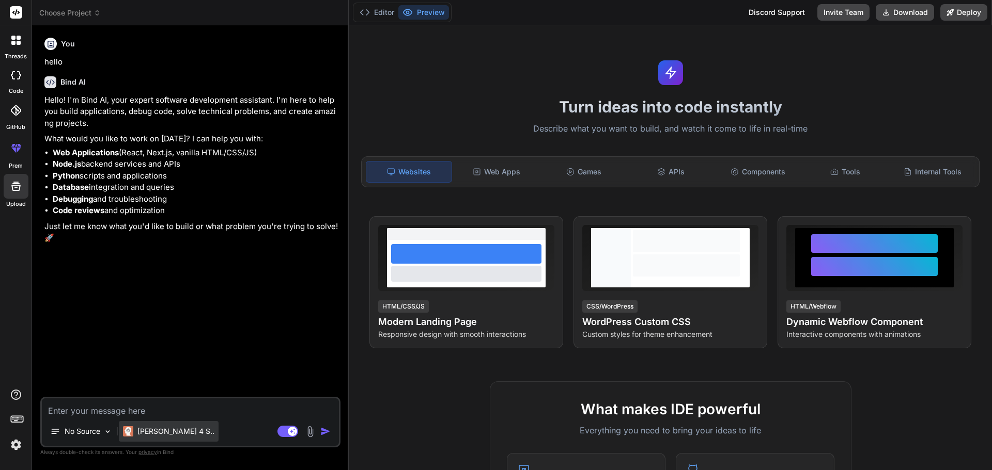
click at [169, 432] on p "[PERSON_NAME] 4 S.." at bounding box center [175, 432] width 77 height 10
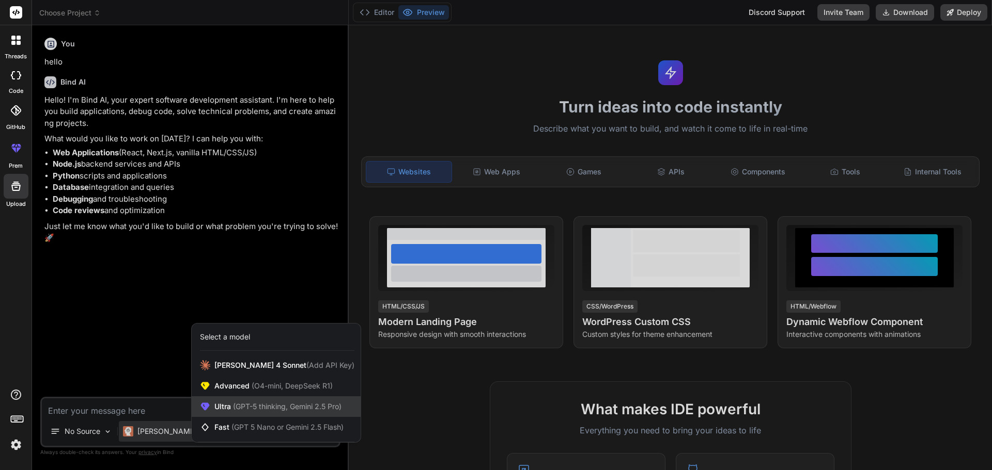
click at [243, 408] on span "(GPT-5 thinking, Gemini 2.5 Pro)" at bounding box center [286, 406] width 111 height 9
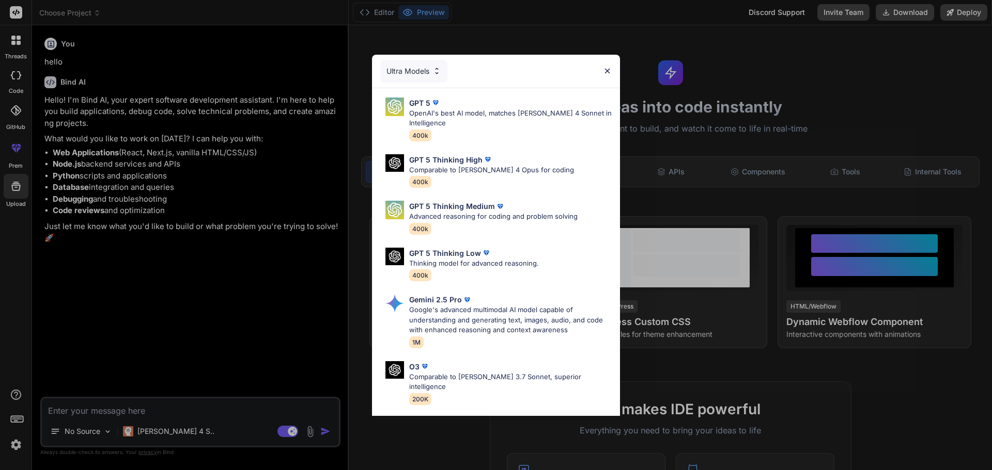
click at [607, 69] on img at bounding box center [607, 71] width 9 height 9
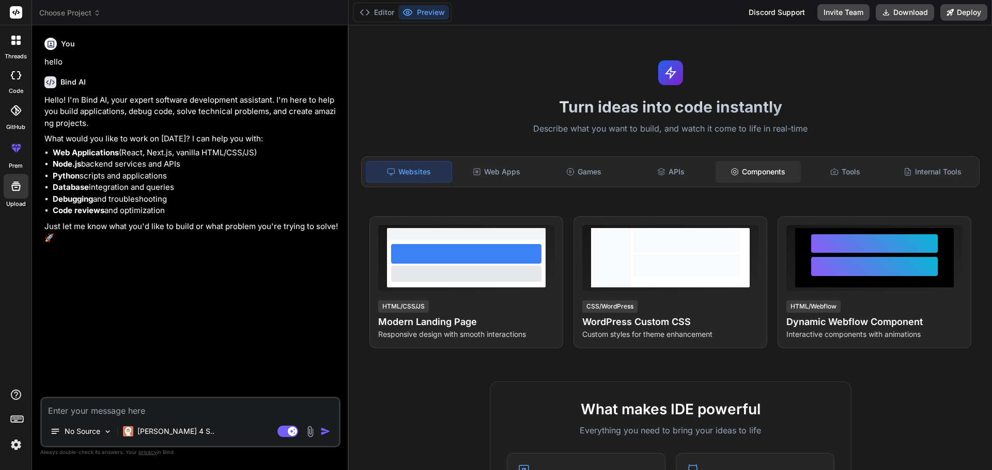
click at [763, 174] on div "Components" at bounding box center [757, 172] width 85 height 22
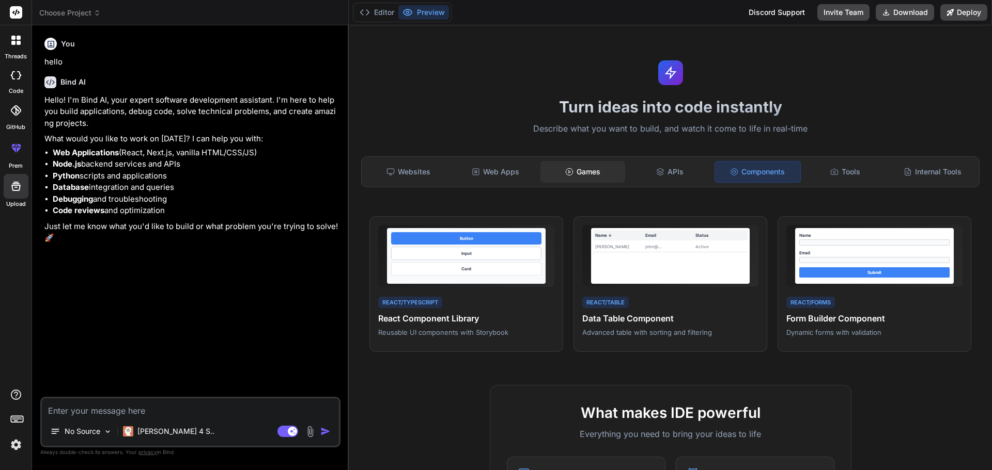
click at [569, 170] on icon at bounding box center [569, 172] width 8 height 8
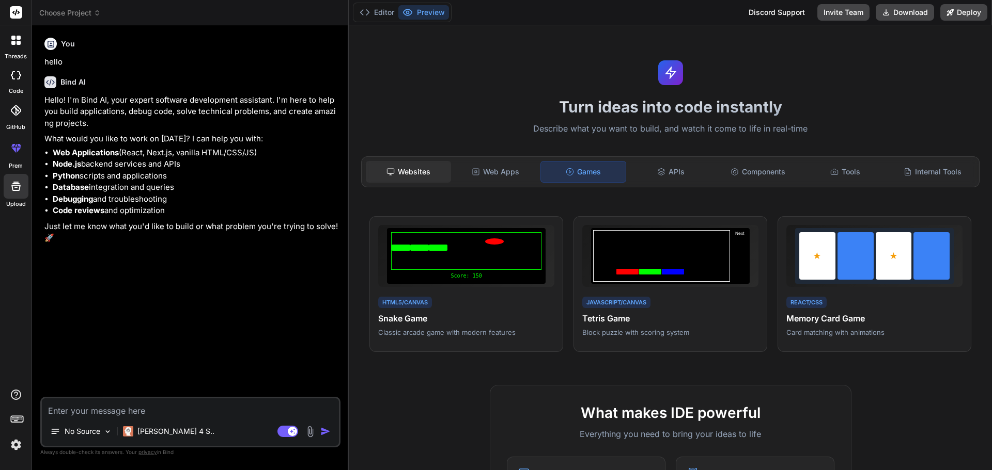
click at [414, 169] on div "Websites" at bounding box center [408, 172] width 85 height 22
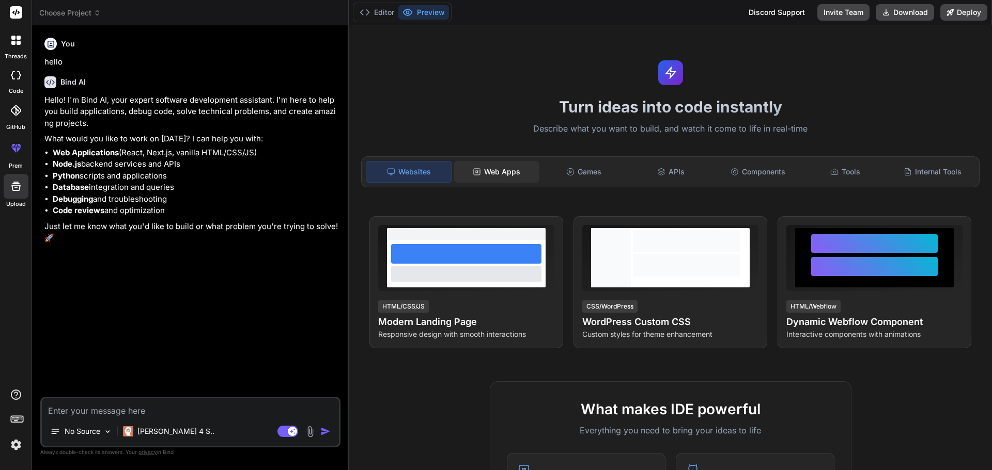
click at [494, 174] on div "Web Apps" at bounding box center [496, 172] width 85 height 22
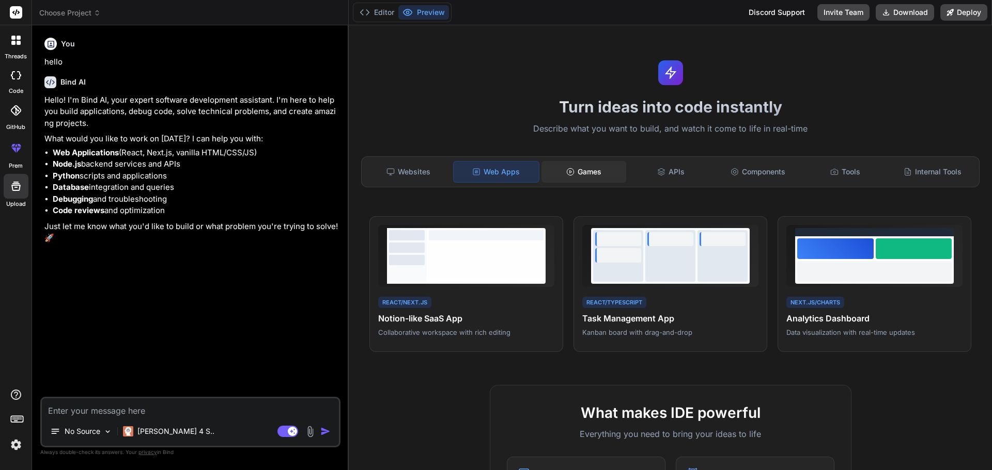
click at [585, 170] on div "Games" at bounding box center [583, 172] width 85 height 22
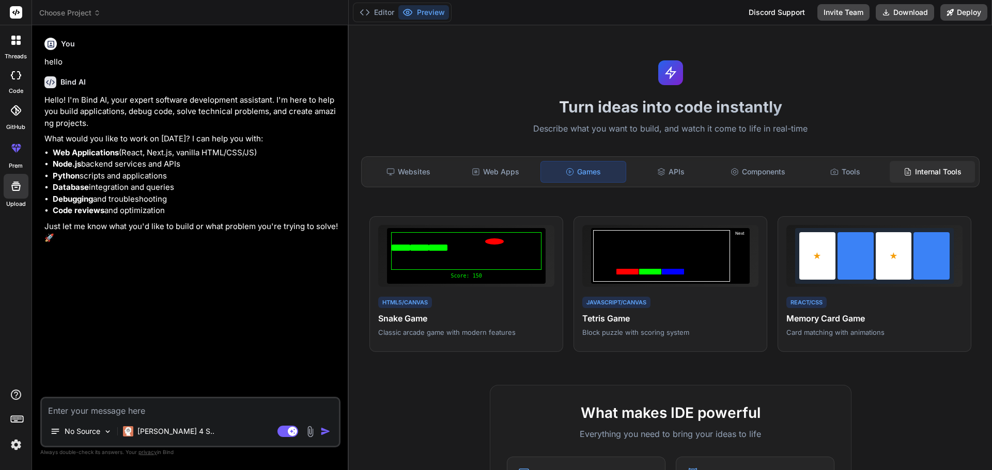
click at [912, 174] on div "Internal Tools" at bounding box center [931, 172] width 85 height 22
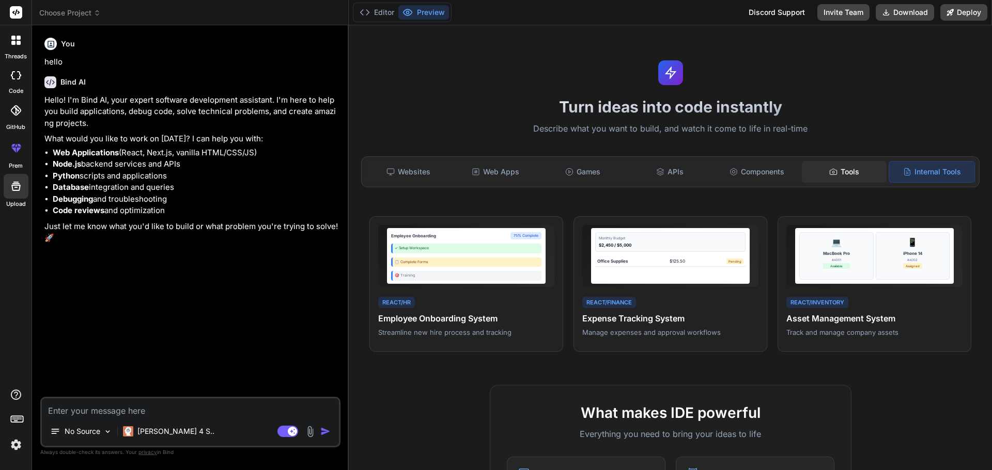
click at [838, 175] on div "Tools" at bounding box center [844, 172] width 85 height 22
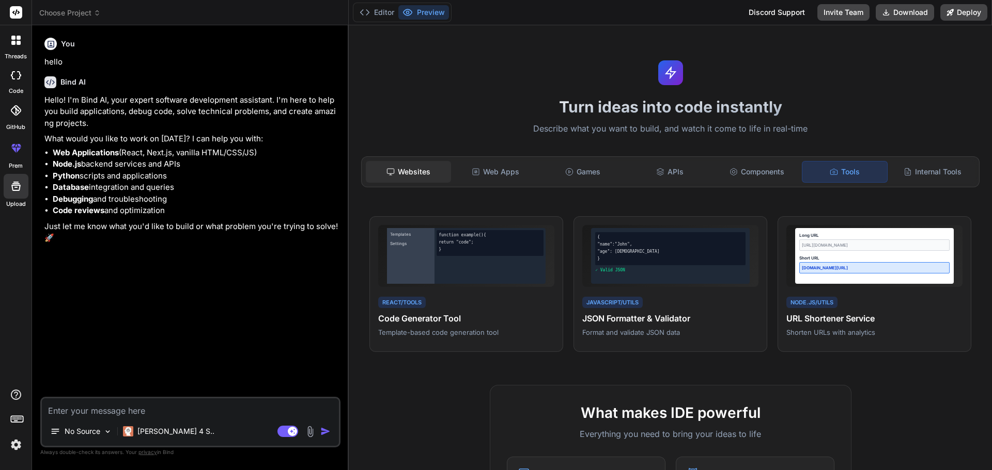
click at [374, 170] on div "Websites" at bounding box center [408, 172] width 85 height 22
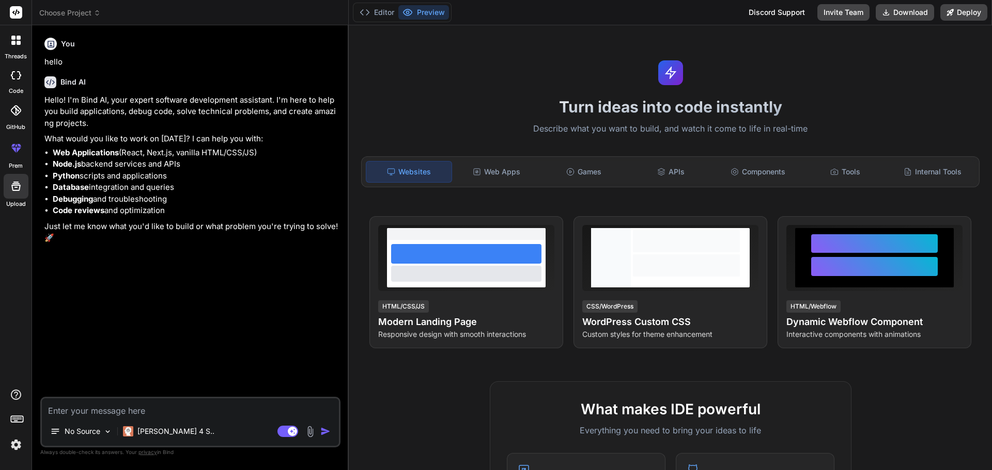
click at [189, 413] on textarea at bounding box center [190, 408] width 297 height 19
click at [232, 321] on div "You hello Bind AI Hello! I'm Bind AI, your expert software development assistan…" at bounding box center [191, 216] width 298 height 364
click at [313, 432] on img at bounding box center [310, 432] width 12 height 12
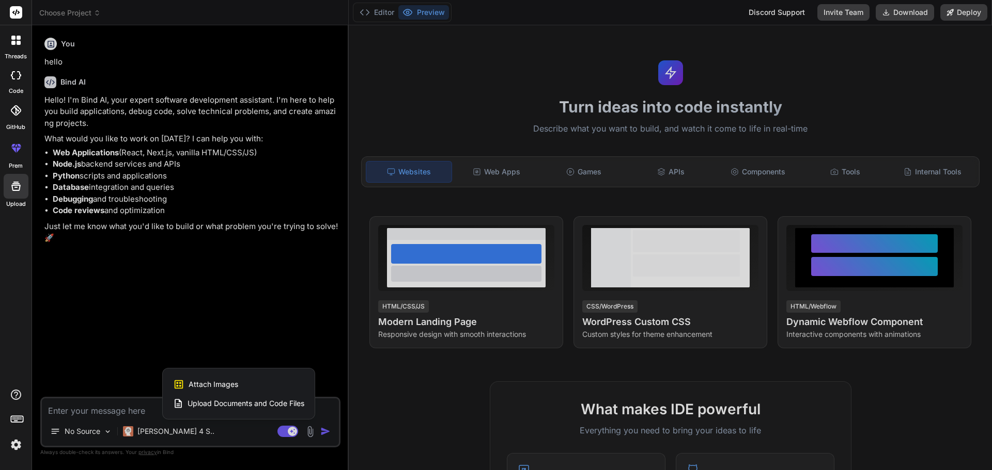
click at [322, 311] on div at bounding box center [496, 235] width 992 height 470
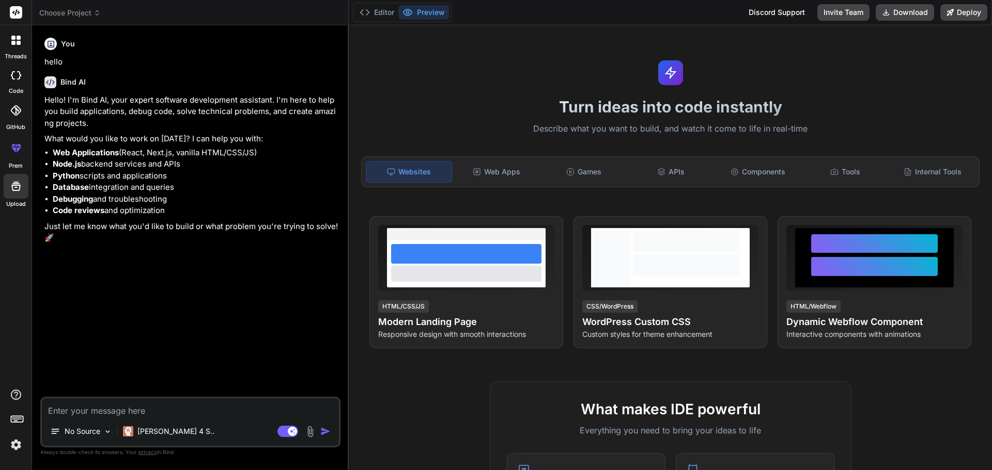
click at [11, 36] on icon at bounding box center [15, 40] width 9 height 9
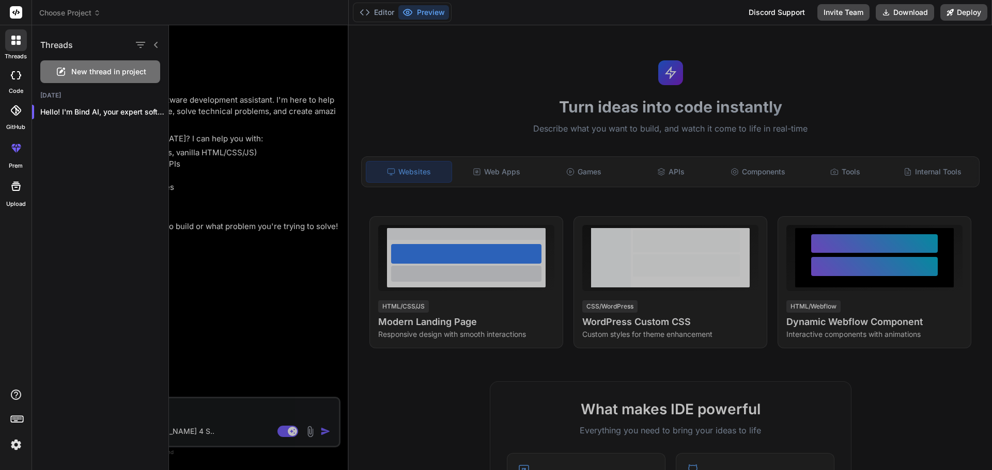
click at [5, 9] on div at bounding box center [16, 12] width 32 height 25
click at [216, 65] on div at bounding box center [580, 247] width 823 height 445
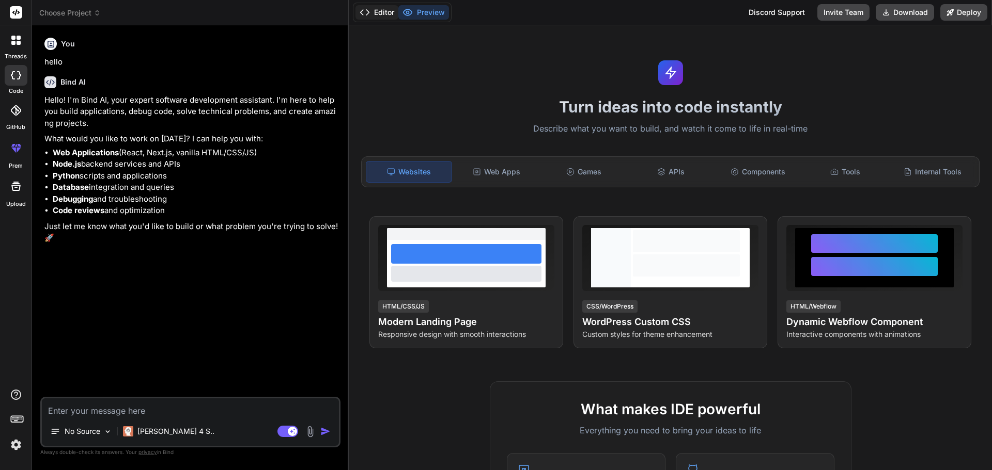
click at [358, 5] on button "Editor" at bounding box center [376, 12] width 43 height 14
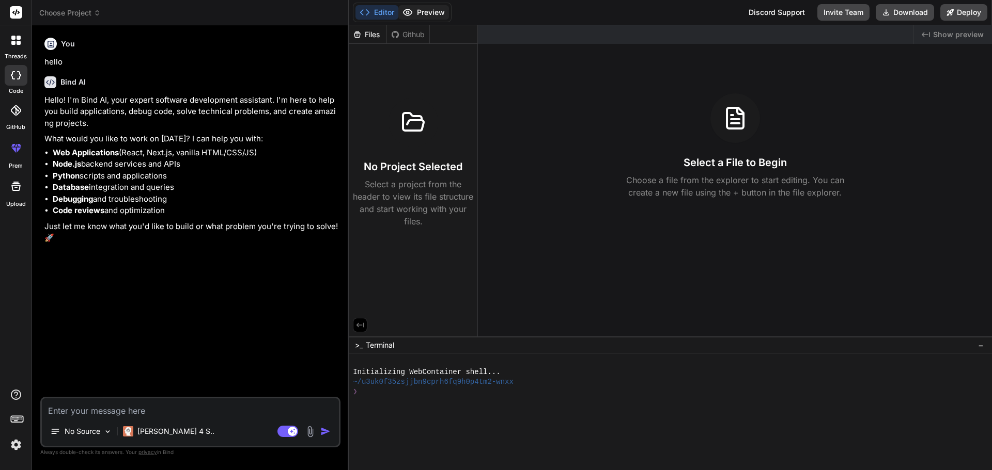
click at [434, 11] on button "Preview" at bounding box center [423, 12] width 51 height 14
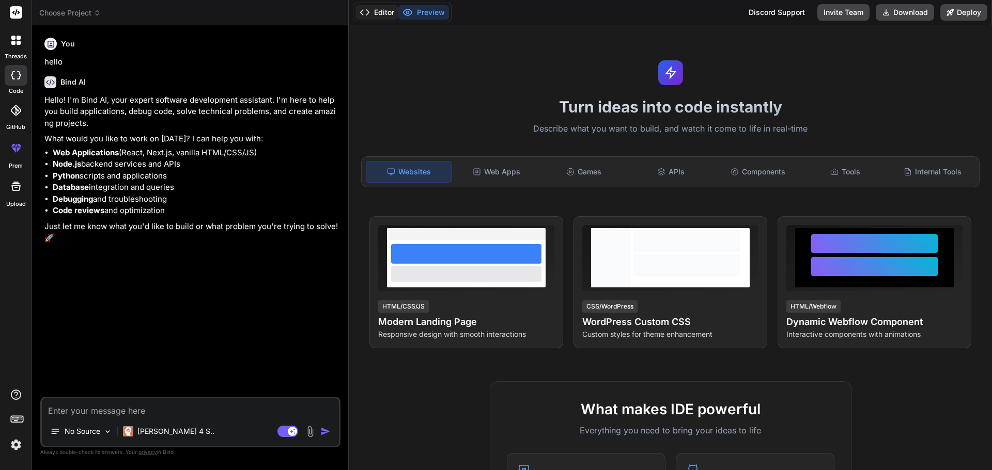
click at [394, 8] on button "Editor" at bounding box center [376, 12] width 43 height 14
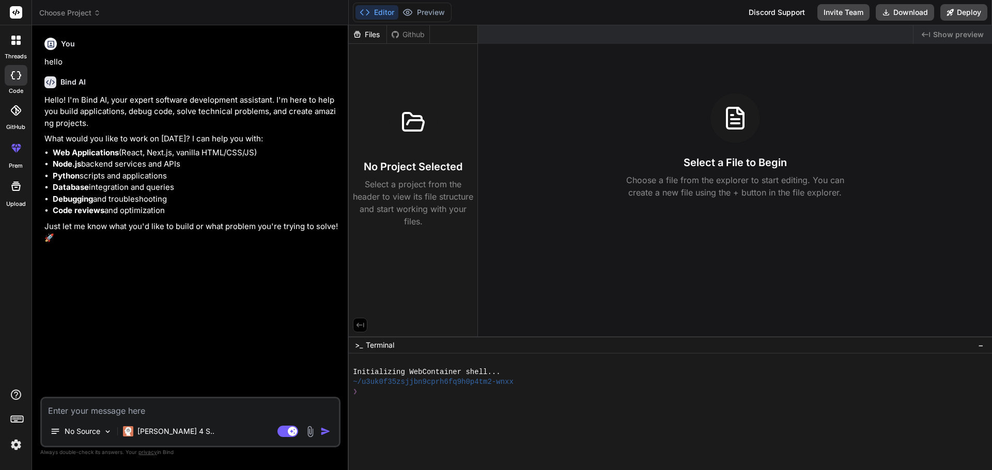
click at [410, 32] on div "Github" at bounding box center [408, 34] width 42 height 10
click at [423, 13] on button "Preview" at bounding box center [423, 12] width 51 height 14
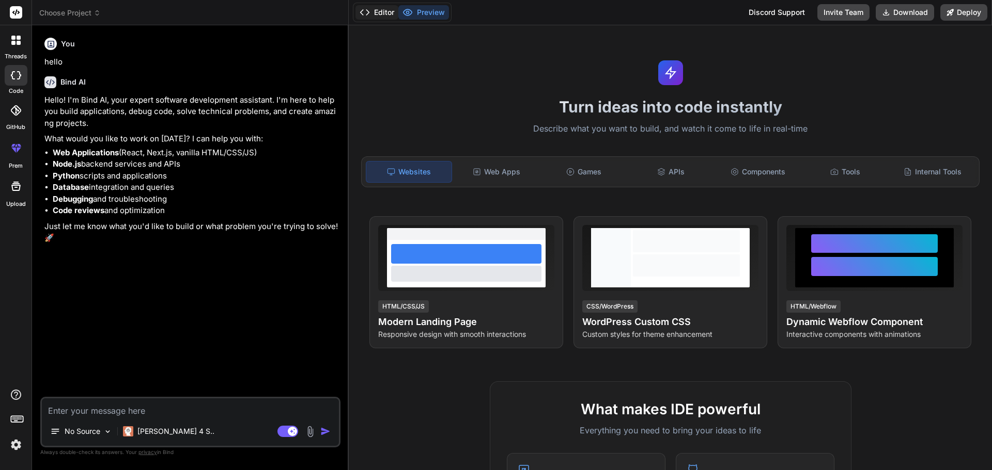
click at [375, 10] on button "Editor" at bounding box center [376, 12] width 43 height 14
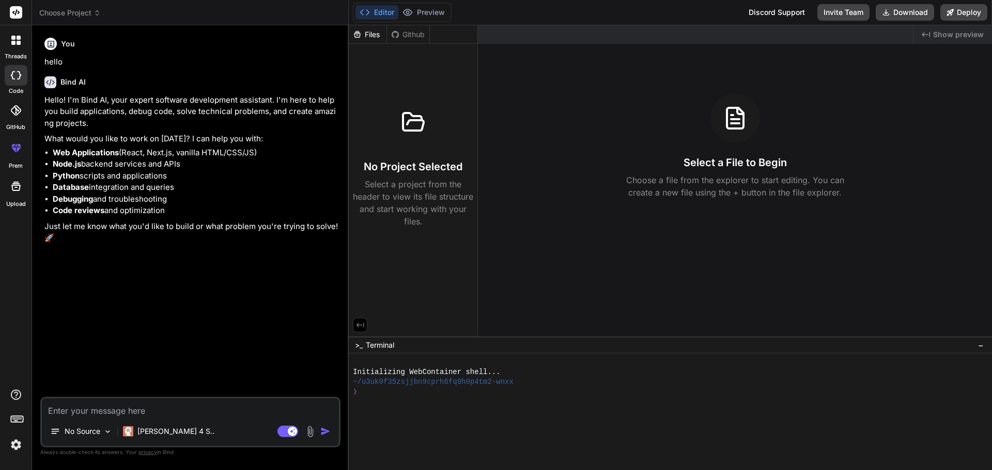
click at [322, 339] on div "You hello Bind AI Hello! I'm Bind AI, your expert software development assistan…" at bounding box center [191, 216] width 298 height 364
click at [360, 325] on icon at bounding box center [360, 325] width 8 height 5
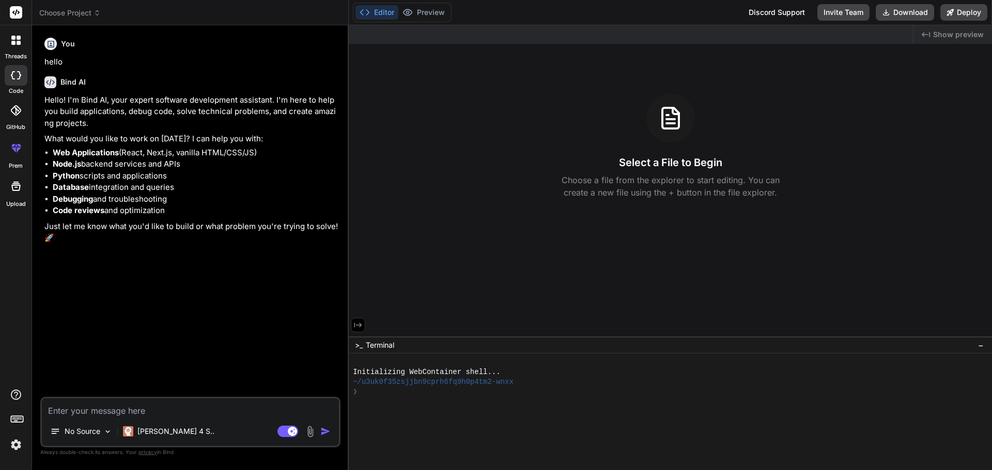
click at [360, 325] on icon at bounding box center [358, 325] width 8 height 5
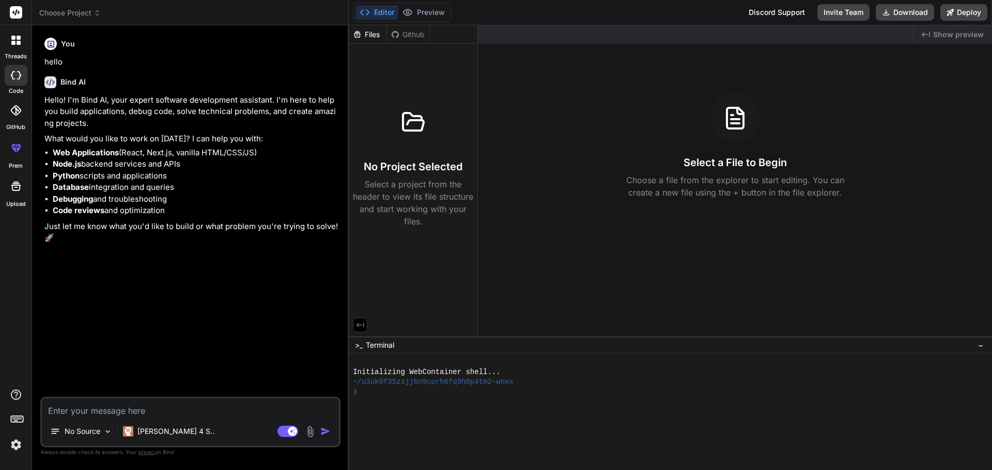
click at [360, 325] on icon at bounding box center [360, 325] width 8 height 5
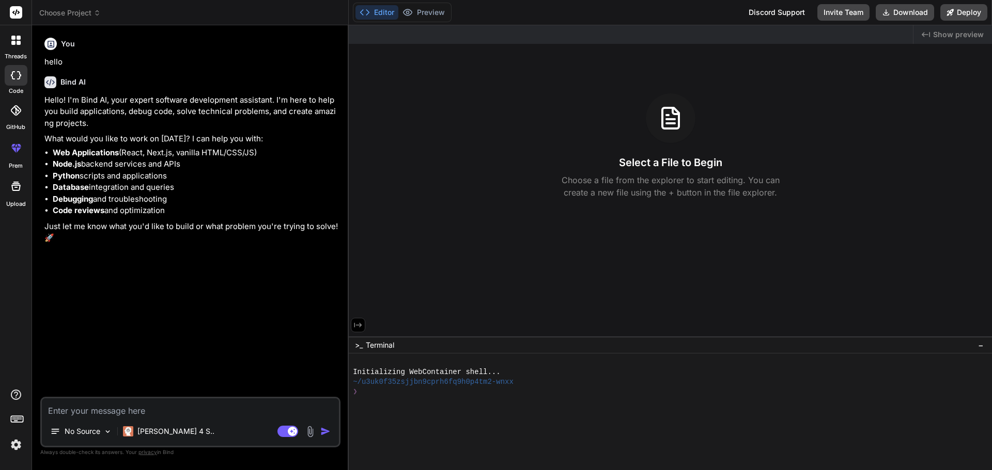
click at [951, 32] on span "Show preview" at bounding box center [958, 34] width 51 height 10
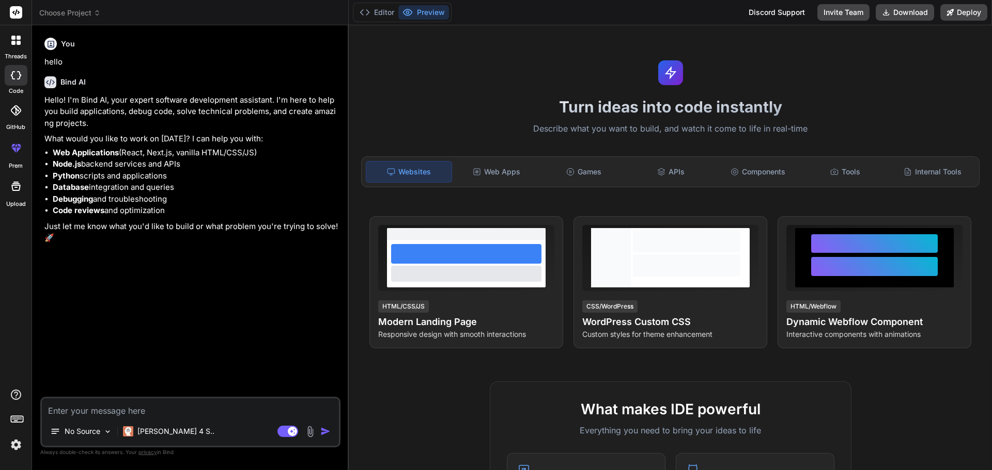
click at [60, 415] on textarea at bounding box center [190, 408] width 297 height 19
click at [107, 434] on img at bounding box center [107, 432] width 9 height 9
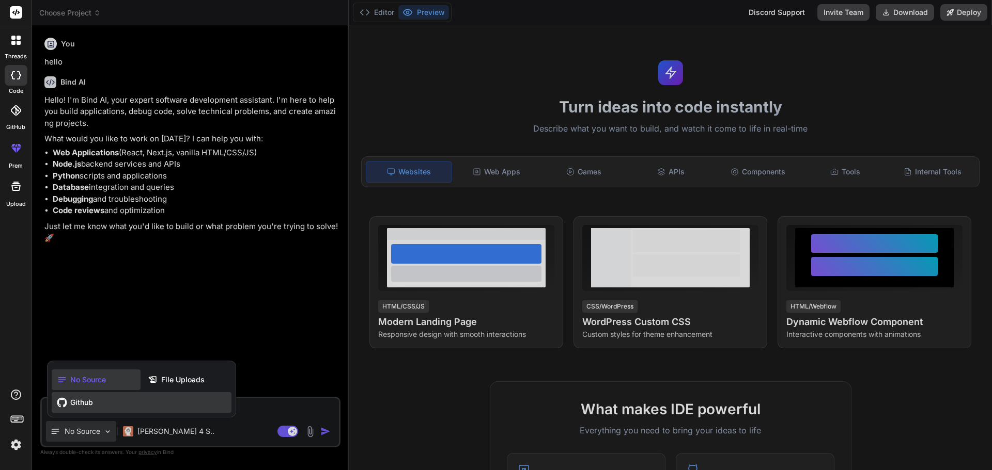
click at [114, 412] on div "Github" at bounding box center [142, 402] width 180 height 21
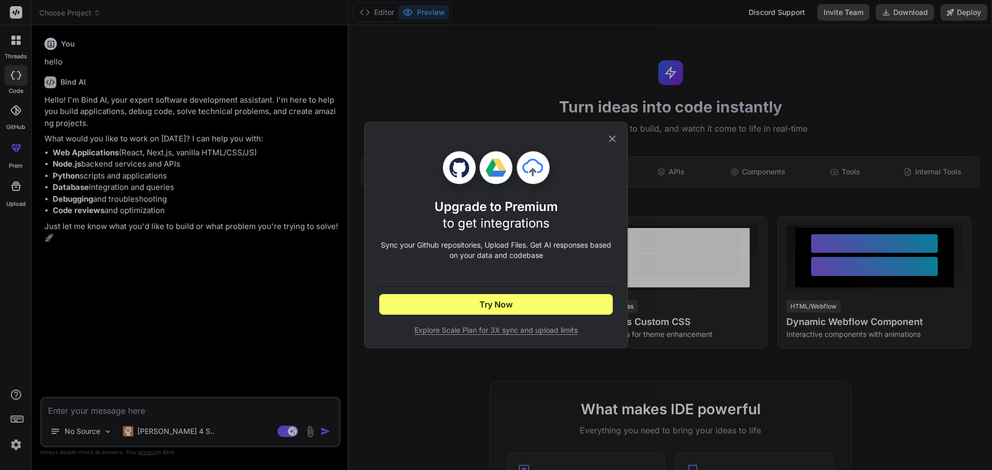
click at [614, 137] on icon at bounding box center [612, 139] width 7 height 7
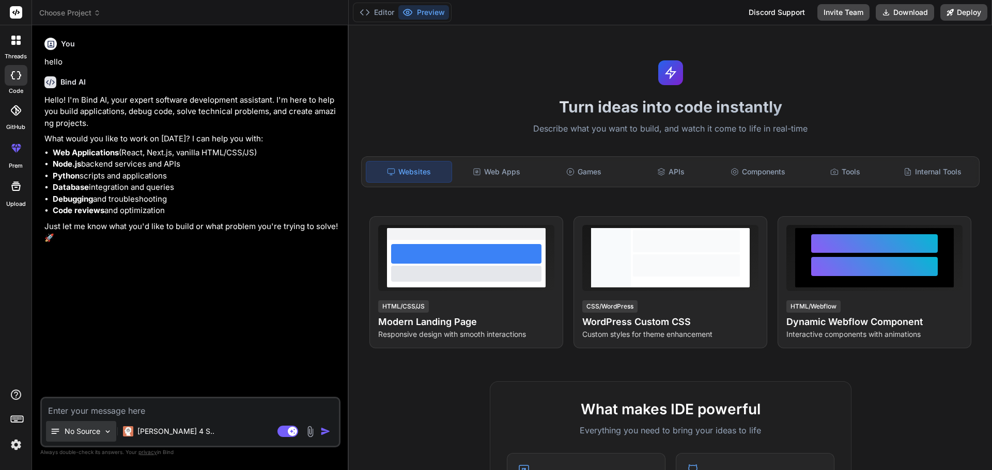
click at [97, 430] on p "No Source" at bounding box center [83, 432] width 36 height 10
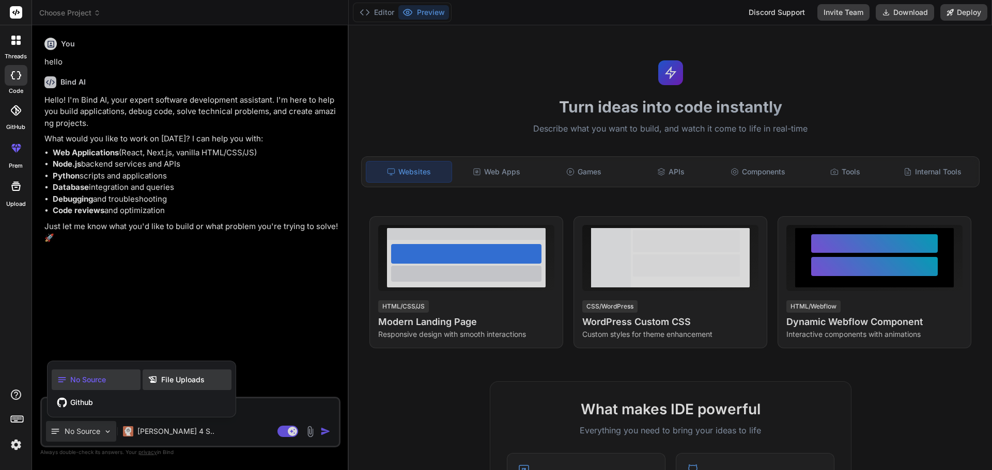
click at [178, 386] on div "File Uploads" at bounding box center [187, 380] width 89 height 21
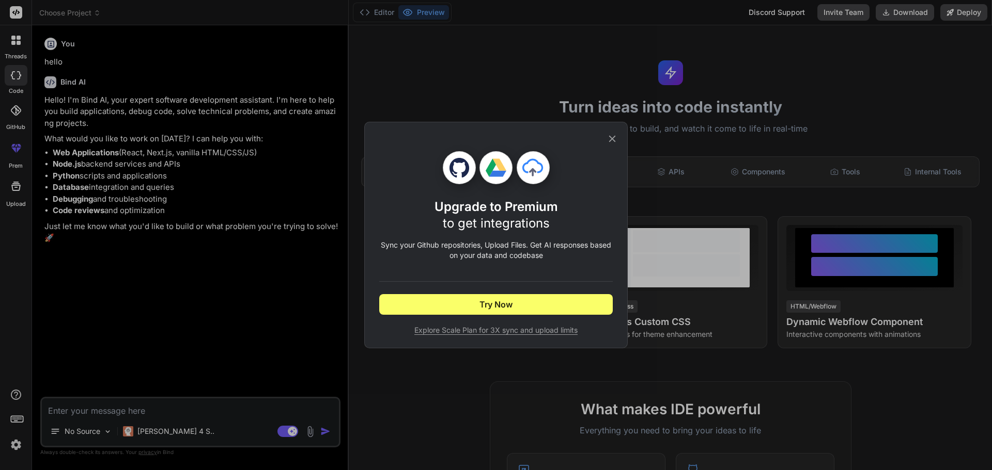
click at [610, 129] on div "Upgrade to Premium to get integrations Sync your Github repositories, Upload Fi…" at bounding box center [495, 235] width 233 height 226
click at [616, 138] on icon at bounding box center [611, 138] width 11 height 11
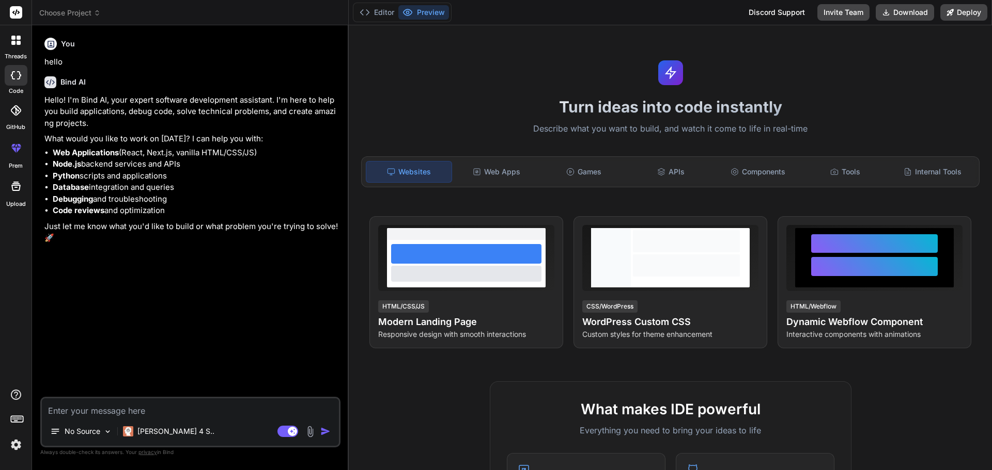
click at [208, 338] on div "You hello Bind AI Hello! I'm Bind AI, your expert software development assistan…" at bounding box center [191, 216] width 298 height 364
click at [297, 433] on rect at bounding box center [287, 431] width 21 height 11
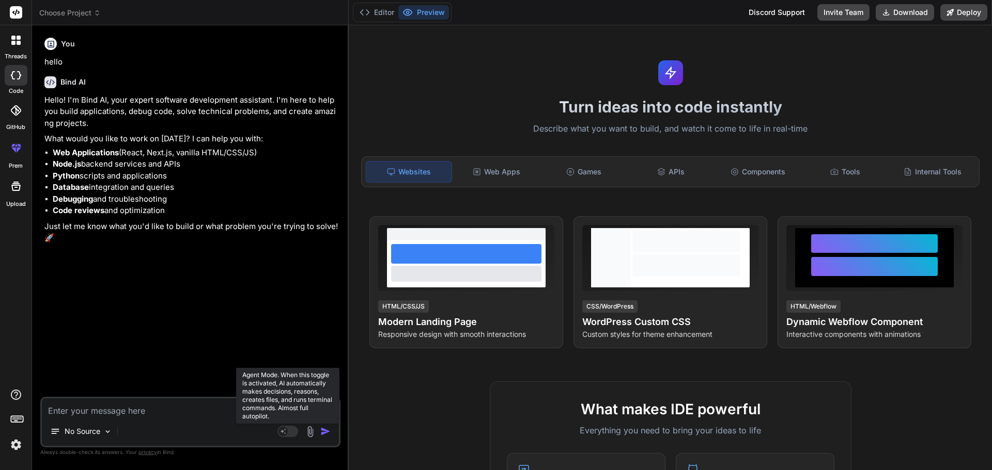
click at [297, 433] on rect at bounding box center [287, 431] width 21 height 11
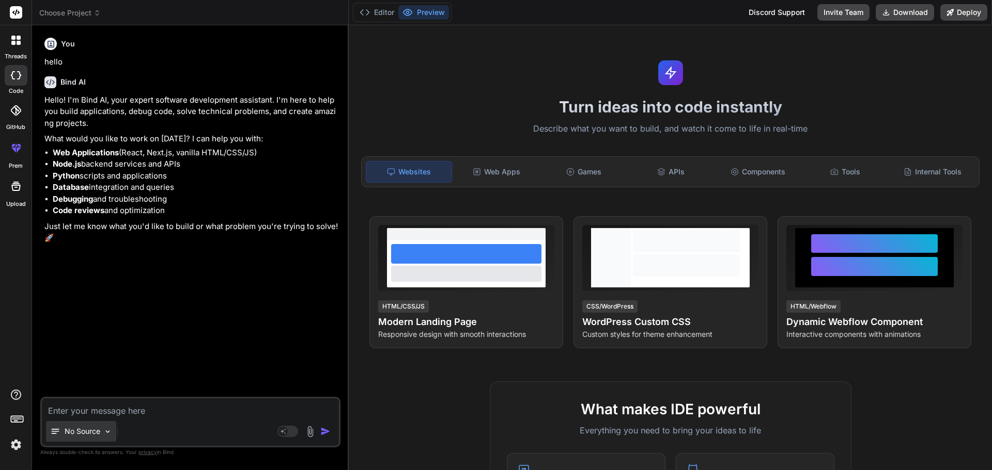
click at [107, 435] on img at bounding box center [107, 432] width 9 height 9
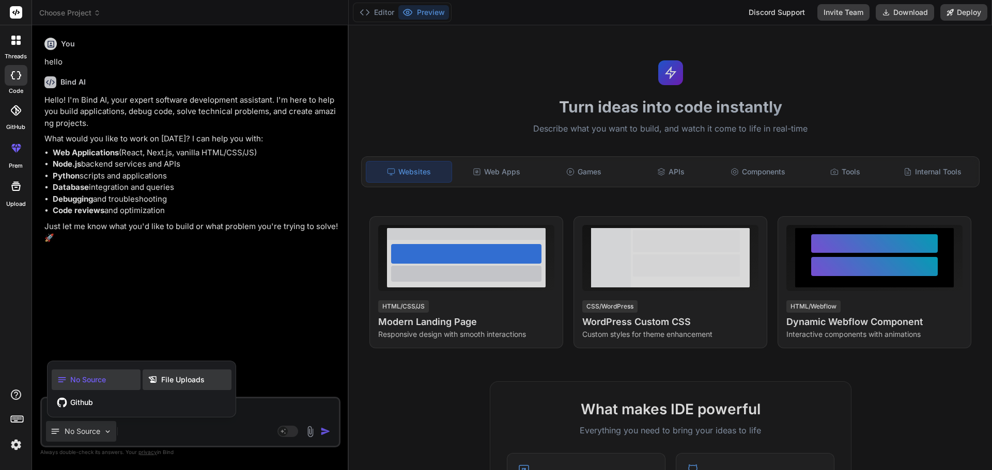
click at [184, 381] on span "File Uploads" at bounding box center [182, 380] width 43 height 10
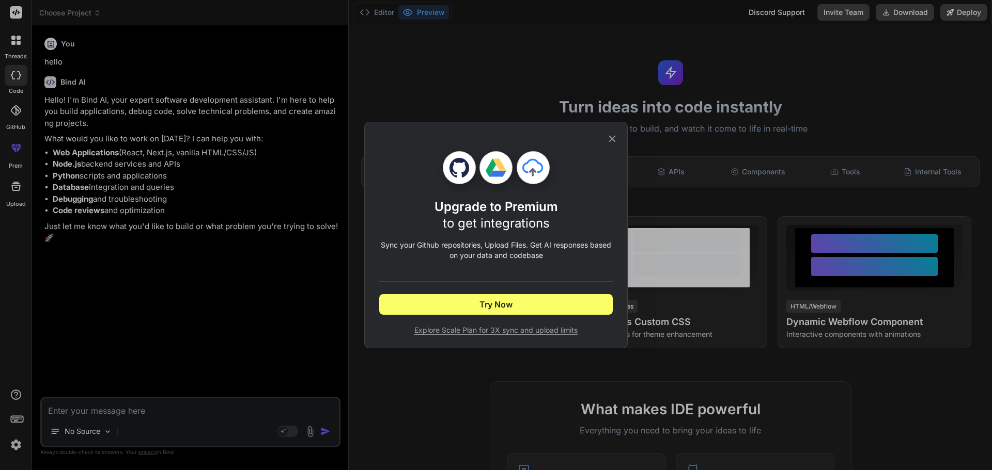
click at [611, 135] on icon at bounding box center [611, 138] width 11 height 11
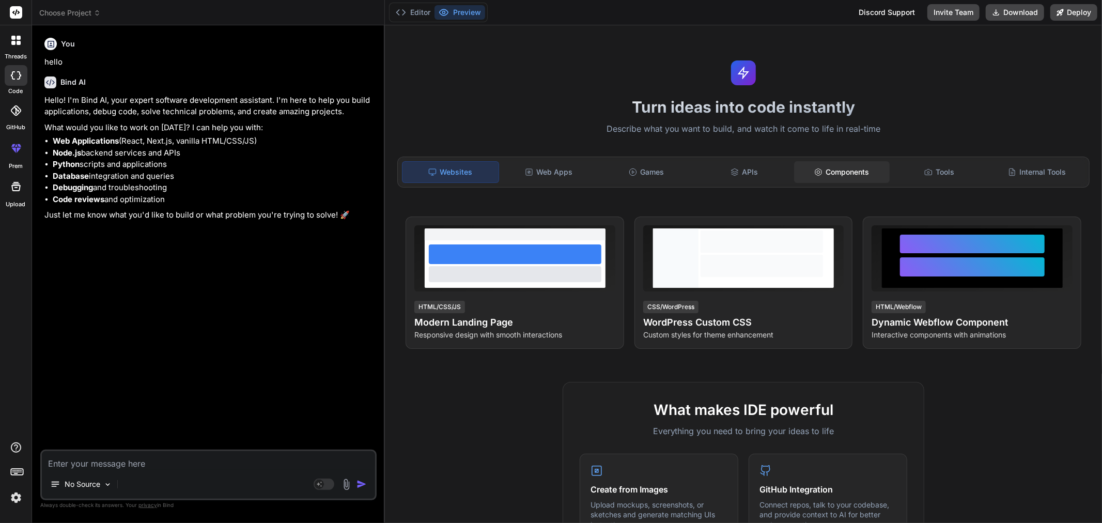
click at [830, 168] on div "Components" at bounding box center [842, 172] width 96 height 22
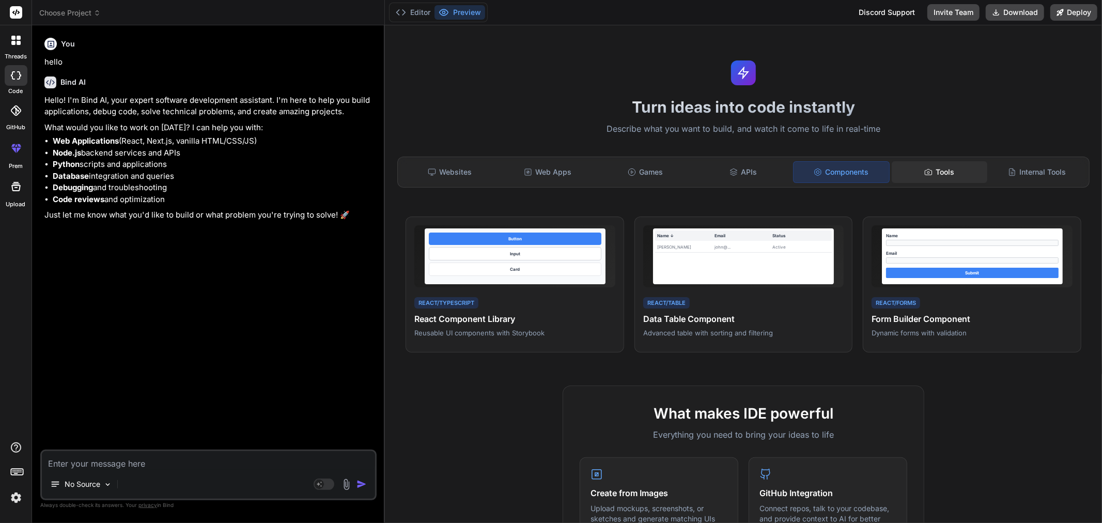
click at [941, 166] on div "Tools" at bounding box center [939, 172] width 96 height 22
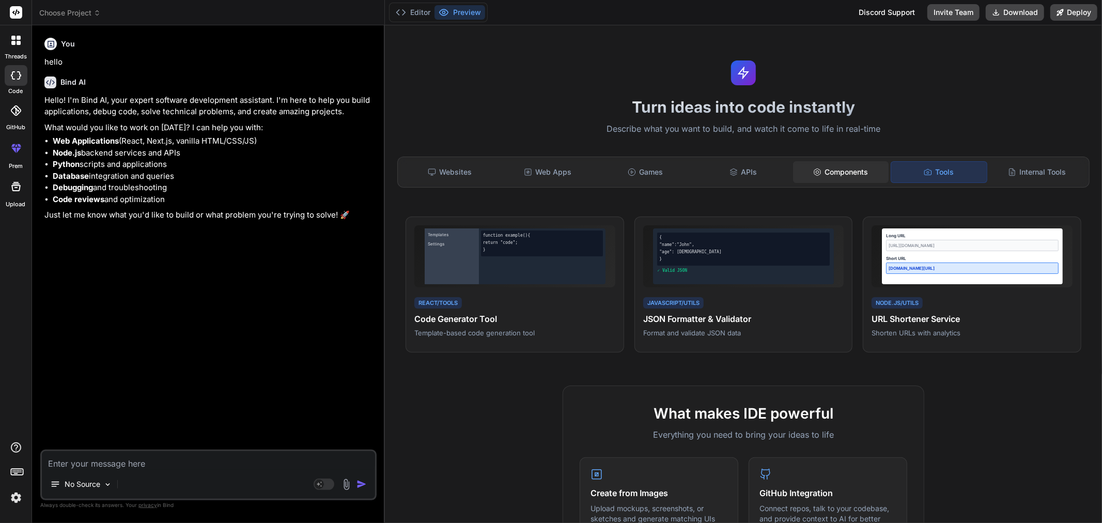
click at [858, 176] on div "Components" at bounding box center [841, 172] width 96 height 22
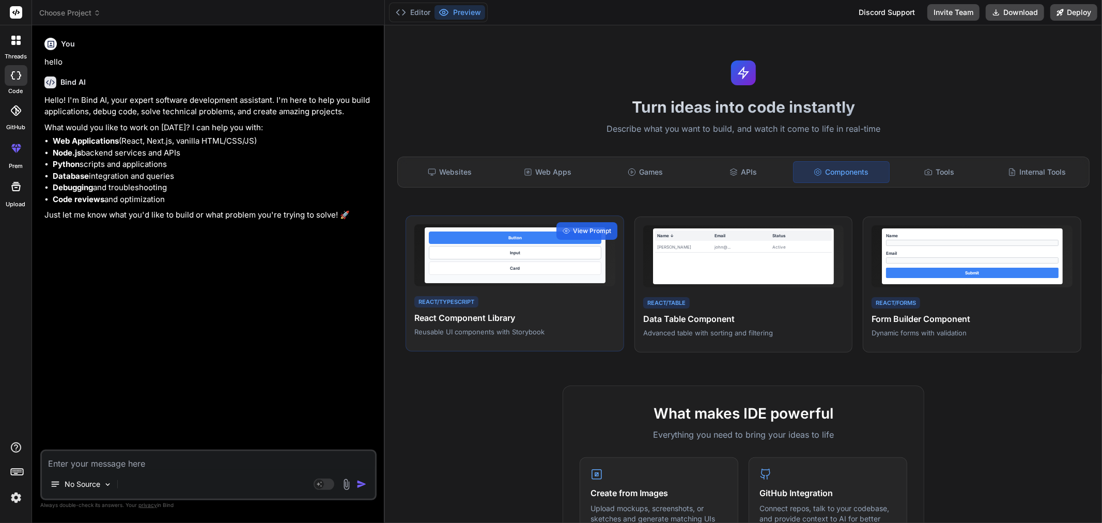
click at [449, 308] on div "React/TypeScript React Component Library Reusable UI components with Storybook" at bounding box center [514, 315] width 201 height 42
click at [567, 228] on icon at bounding box center [565, 230] width 7 height 7
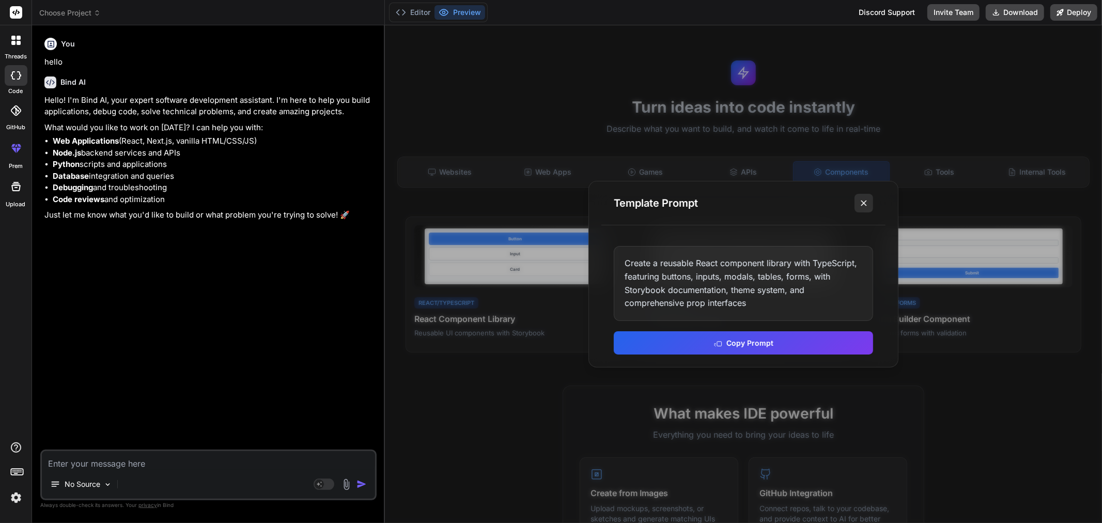
click at [864, 208] on icon at bounding box center [863, 203] width 10 height 10
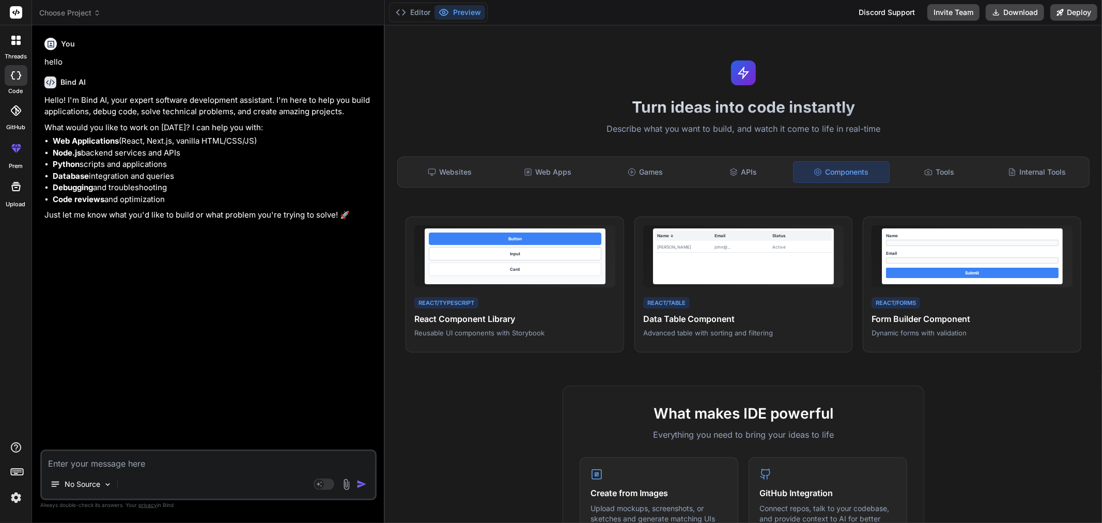
click at [15, 110] on icon at bounding box center [15, 110] width 10 height 10
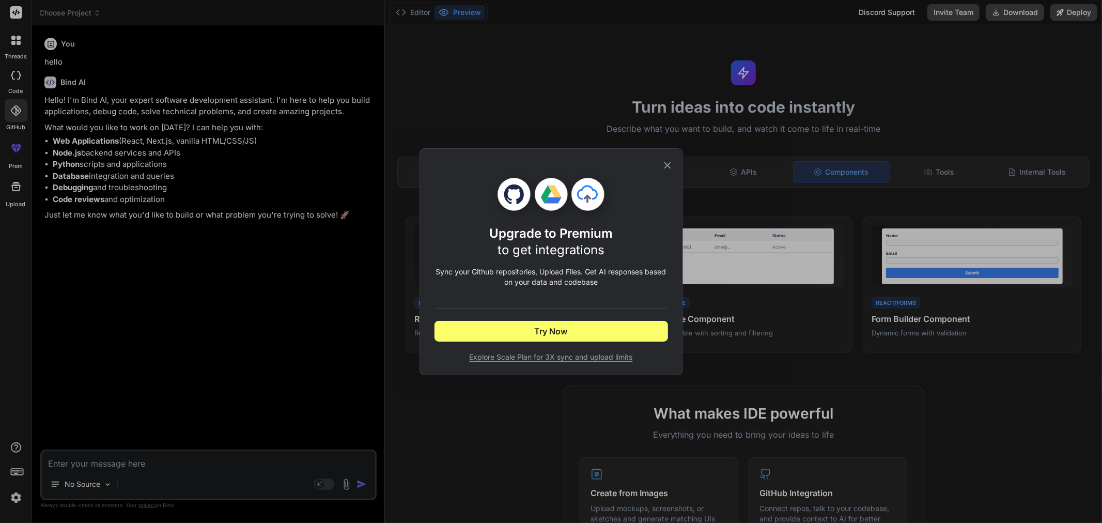
click at [665, 162] on icon at bounding box center [667, 165] width 7 height 7
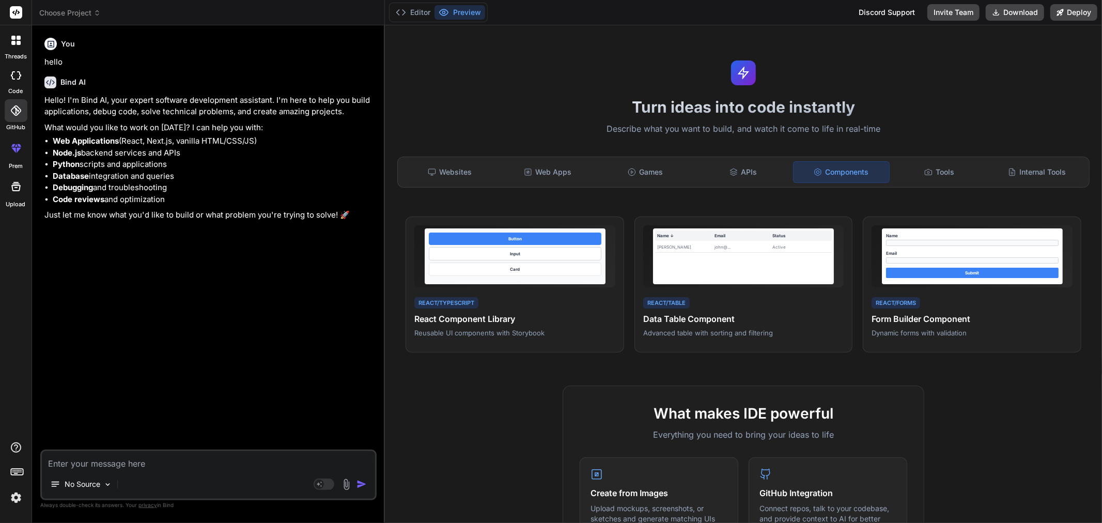
click at [87, 231] on div "You hello Bind AI Hello! I'm Bind AI, your expert software development assistan…" at bounding box center [209, 242] width 334 height 416
click at [13, 40] on icon at bounding box center [15, 40] width 9 height 9
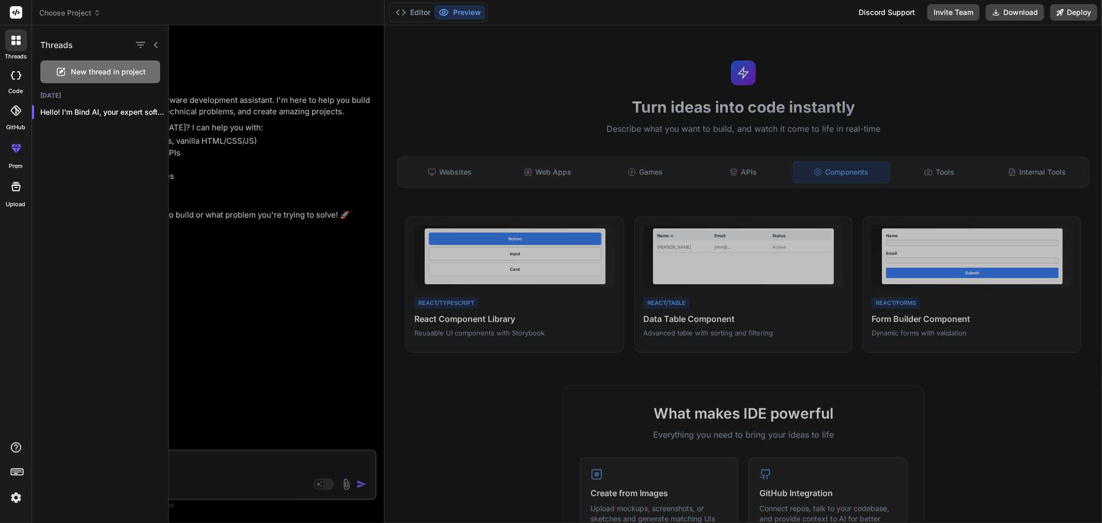
click at [78, 71] on span "New thread in project" at bounding box center [108, 72] width 75 height 10
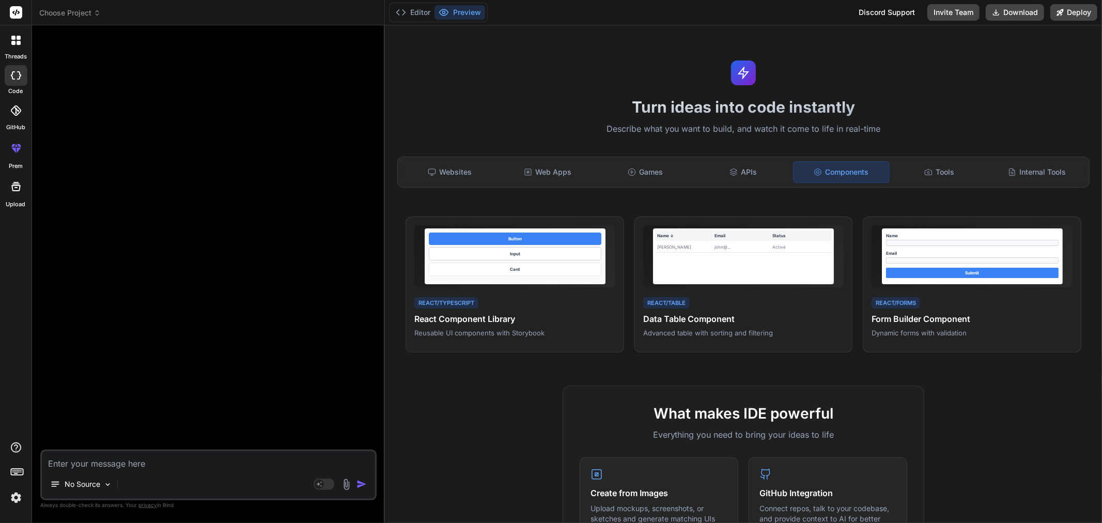
click at [11, 43] on icon at bounding box center [15, 40] width 9 height 9
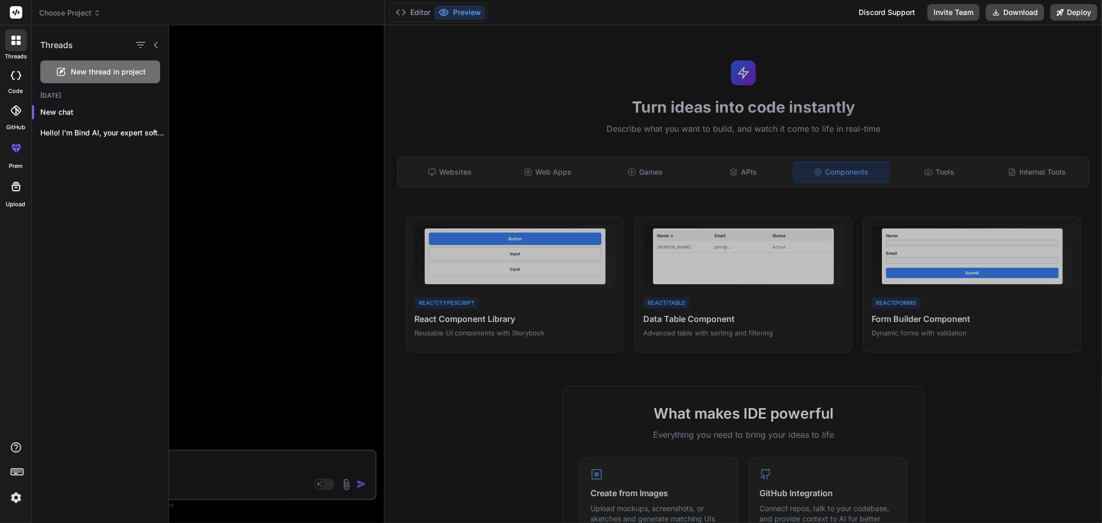
click at [61, 70] on icon at bounding box center [62, 71] width 6 height 6
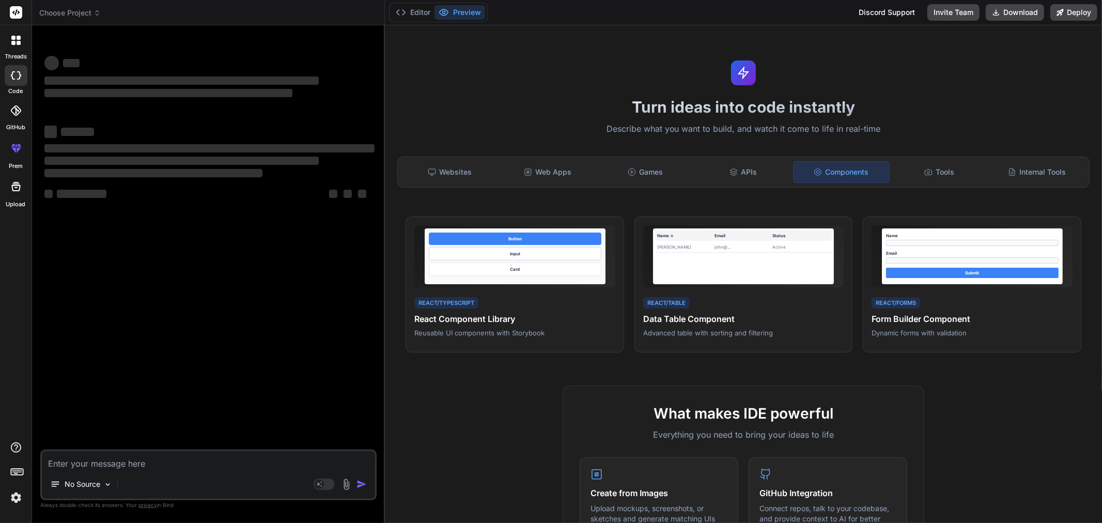
type textarea "x"
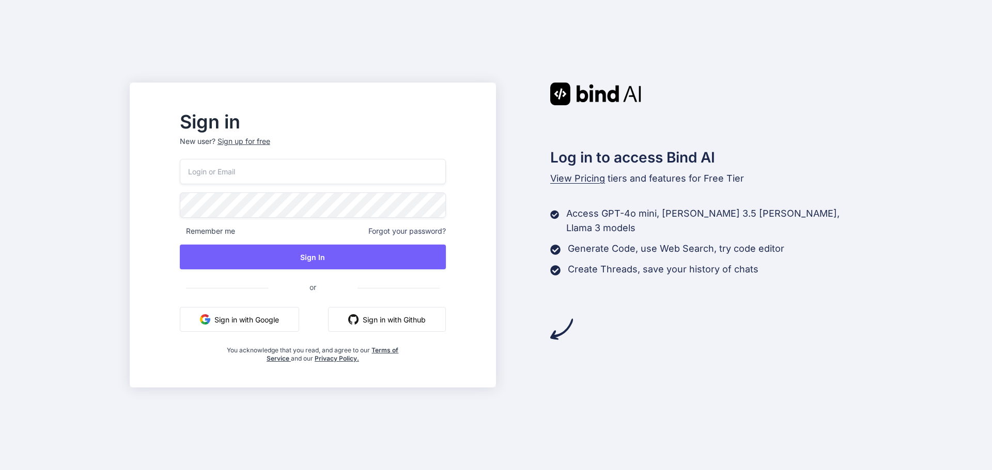
click at [299, 320] on button "Sign in with Google" at bounding box center [239, 319] width 119 height 25
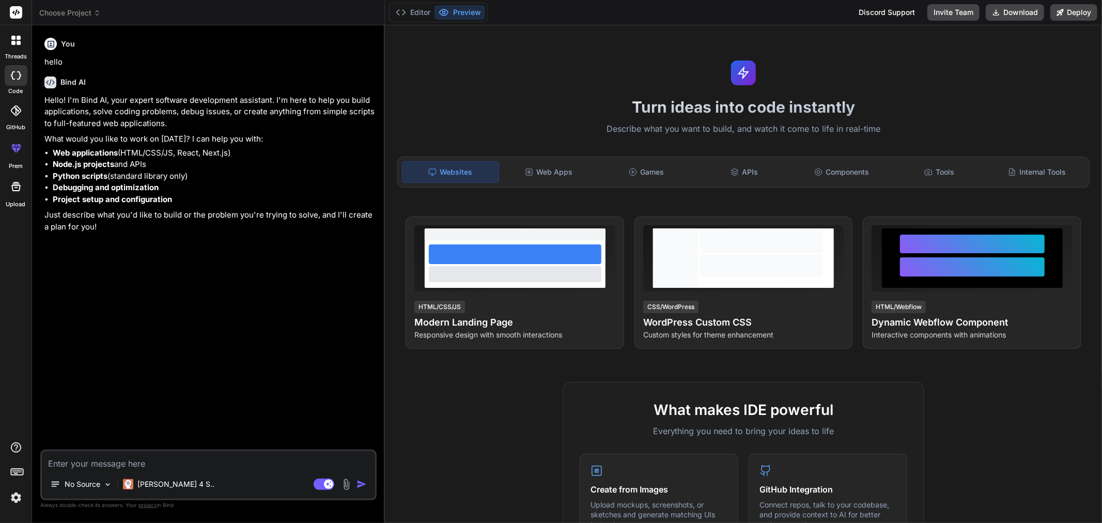
type textarea "x"
click at [14, 33] on div at bounding box center [16, 40] width 22 height 22
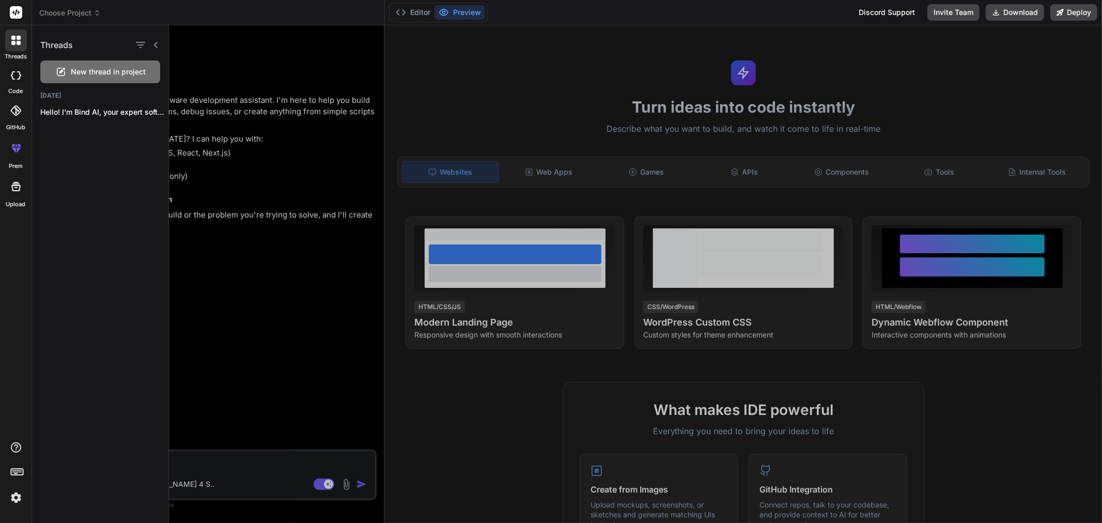
click at [240, 64] on div at bounding box center [635, 273] width 933 height 497
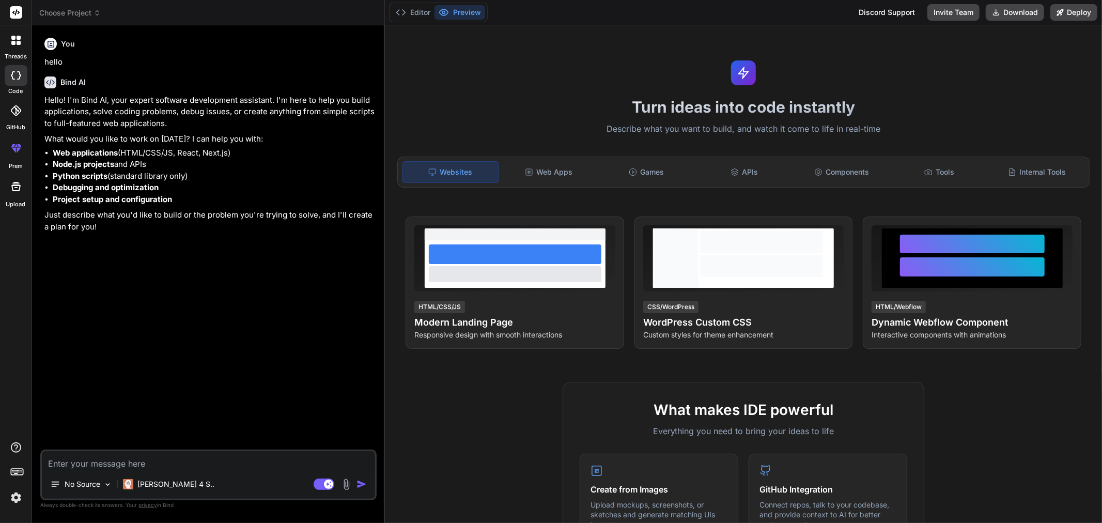
click at [13, 41] on icon at bounding box center [13, 43] width 4 height 4
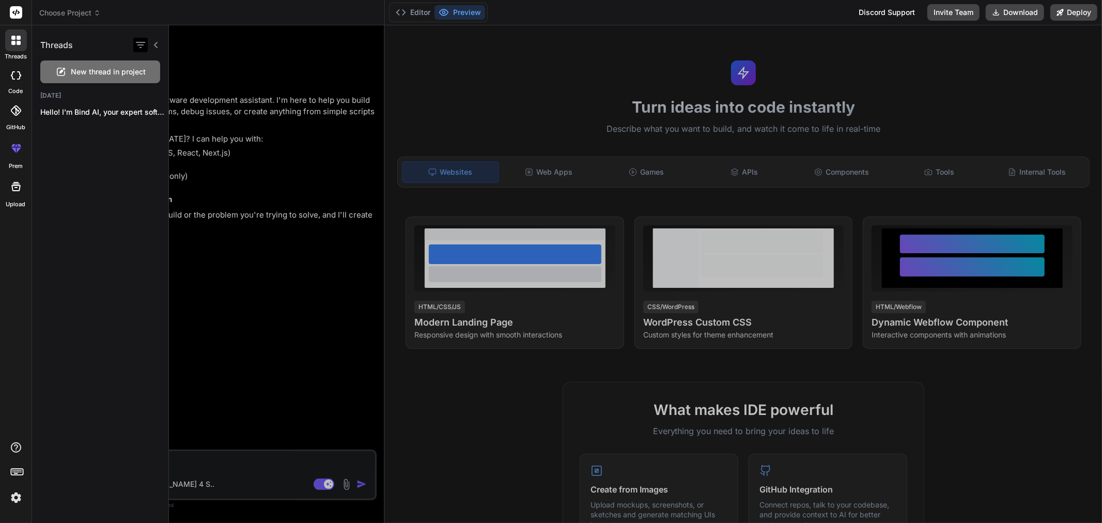
click at [138, 43] on icon "button" at bounding box center [140, 45] width 12 height 12
click at [156, 44] on icon at bounding box center [156, 45] width 8 height 8
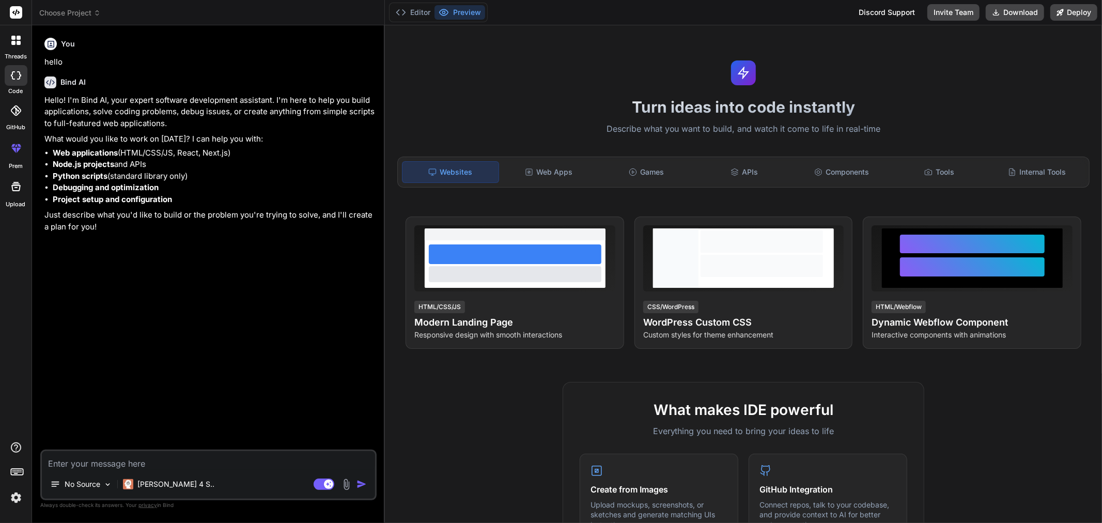
click at [14, 39] on icon at bounding box center [13, 38] width 4 height 4
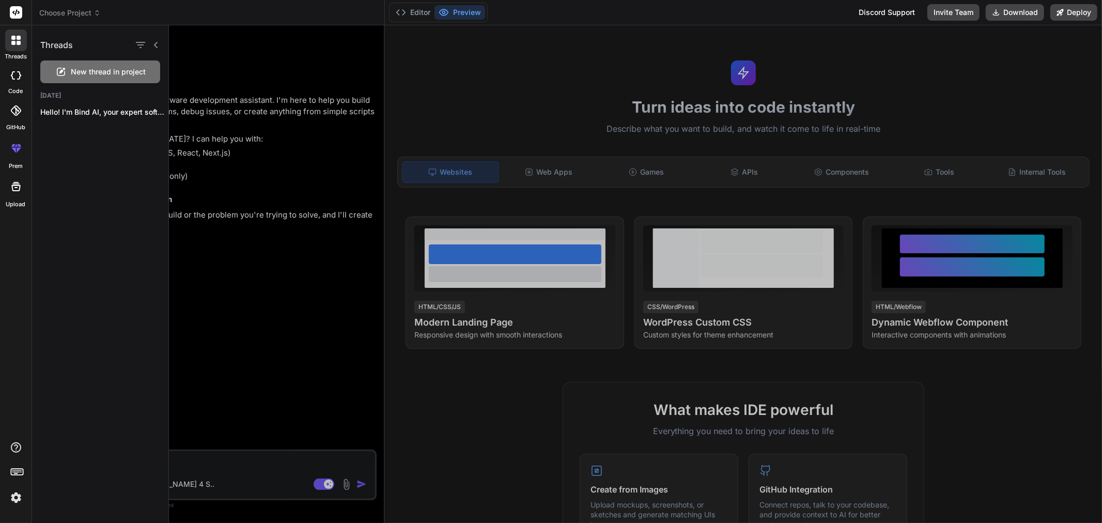
click at [214, 55] on div at bounding box center [635, 273] width 933 height 497
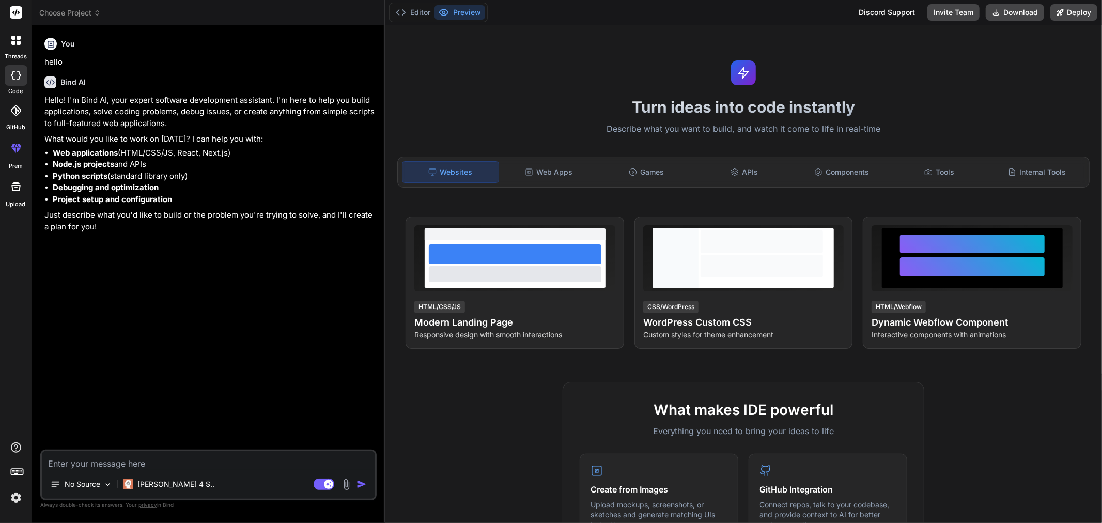
click at [6, 50] on div at bounding box center [16, 40] width 22 height 22
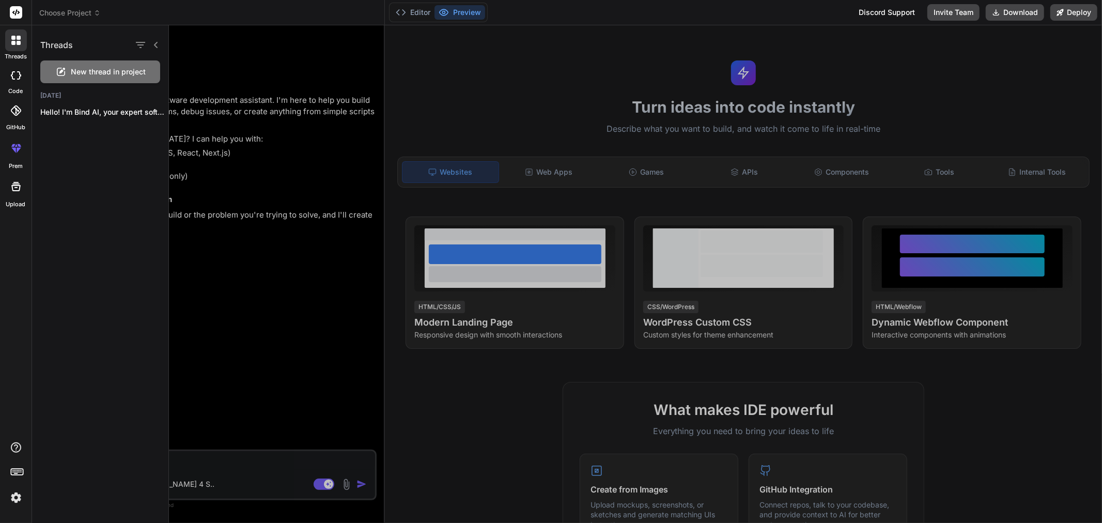
click at [14, 112] on icon at bounding box center [16, 110] width 10 height 10
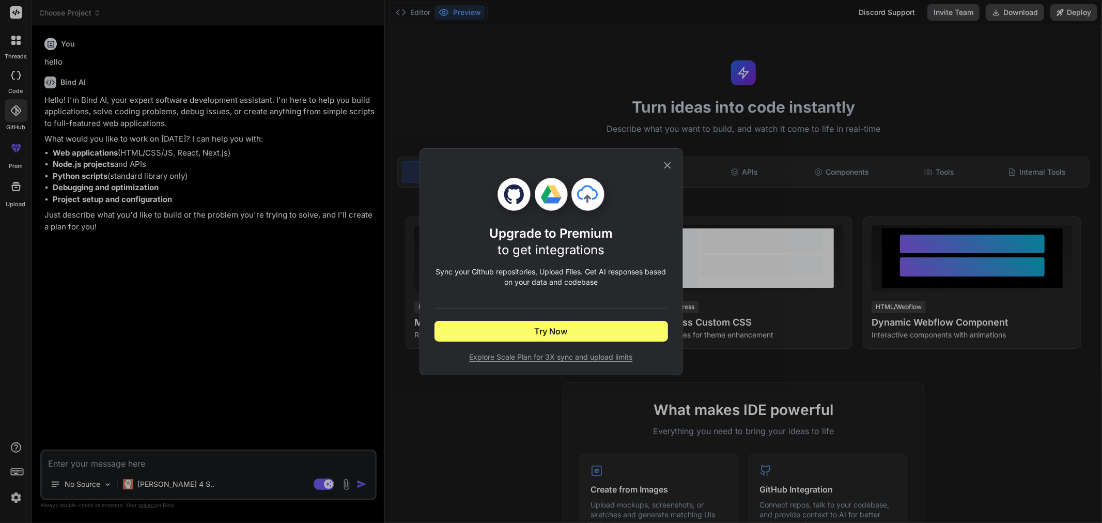
click at [14, 82] on div "Upgrade to Premium to get integrations Sync your Github repositories, Upload Fi…" at bounding box center [551, 261] width 1102 height 523
